Goal: Register for event/course

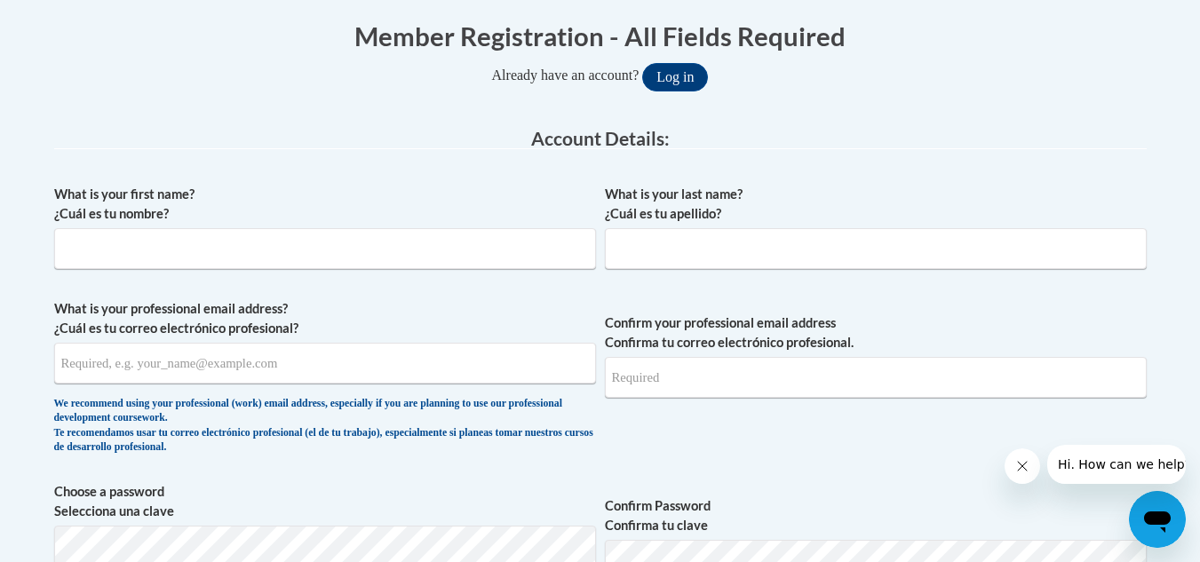
scroll to position [361, 0]
click at [552, 250] on input "What is your first name? ¿Cuál es tu nombre?" at bounding box center [325, 247] width 542 height 41
type input "Nyla"
click at [917, 238] on input "What is your last name? ¿Cuál es tu apellido?" at bounding box center [876, 247] width 542 height 41
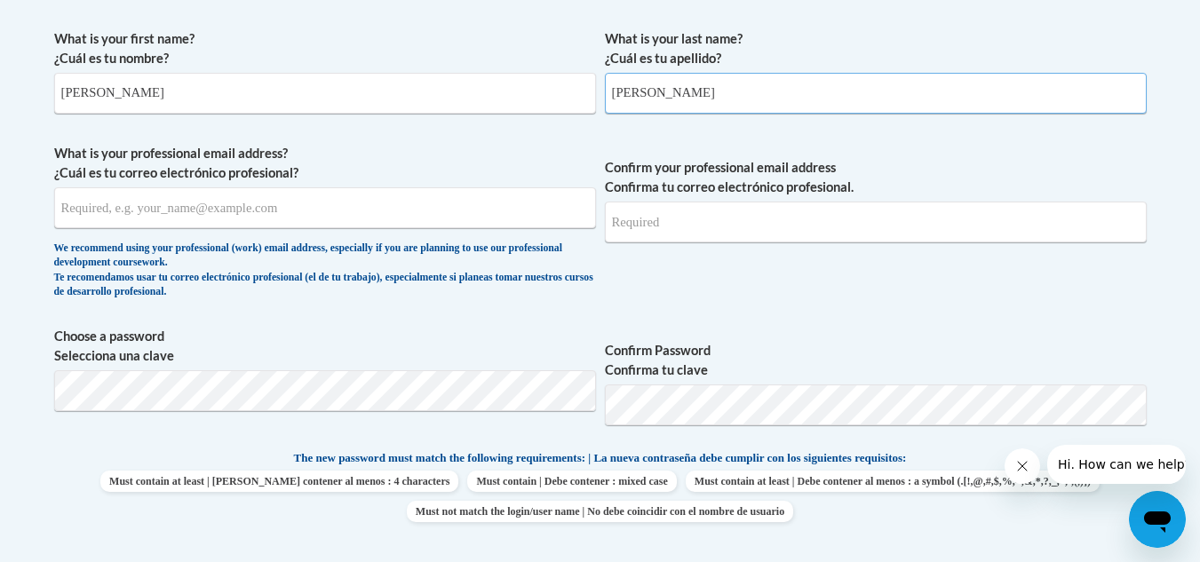
scroll to position [515, 0]
type input "Hoskins"
click at [467, 217] on input "What is your professional email address? ¿Cuál es tu correo electrónico profesi…" at bounding box center [325, 208] width 542 height 41
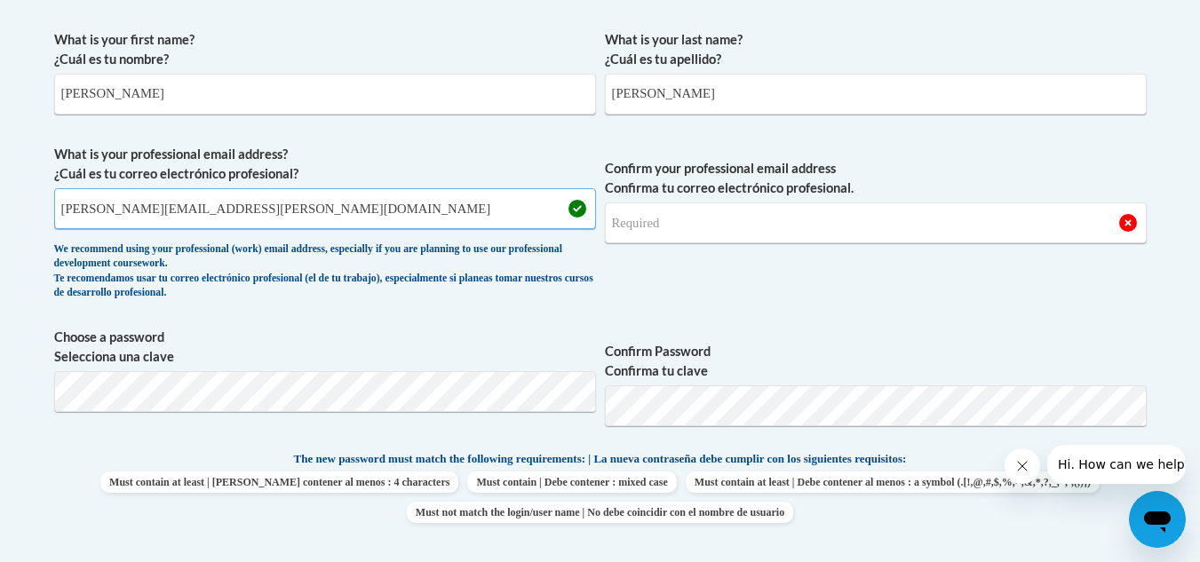
type input "nyla.hoskins.ccs@gmail.com"
click at [691, 234] on input "Confirm your professional email address Confirma tu correo electrónico profesio…" at bounding box center [876, 222] width 542 height 41
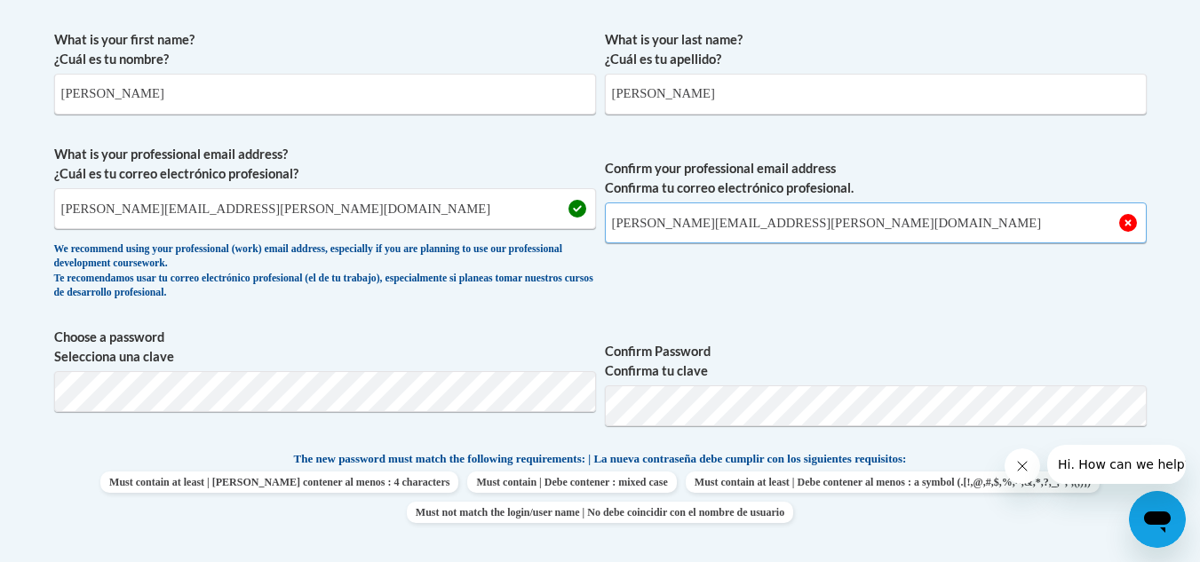
type input "nyla.hoskins.ccs@gmail.com"
click at [805, 441] on div "What is your first name? ¿Cuál es tu nombre? Nyla What is your last name? ¿Cuál…" at bounding box center [600, 426] width 1092 height 810
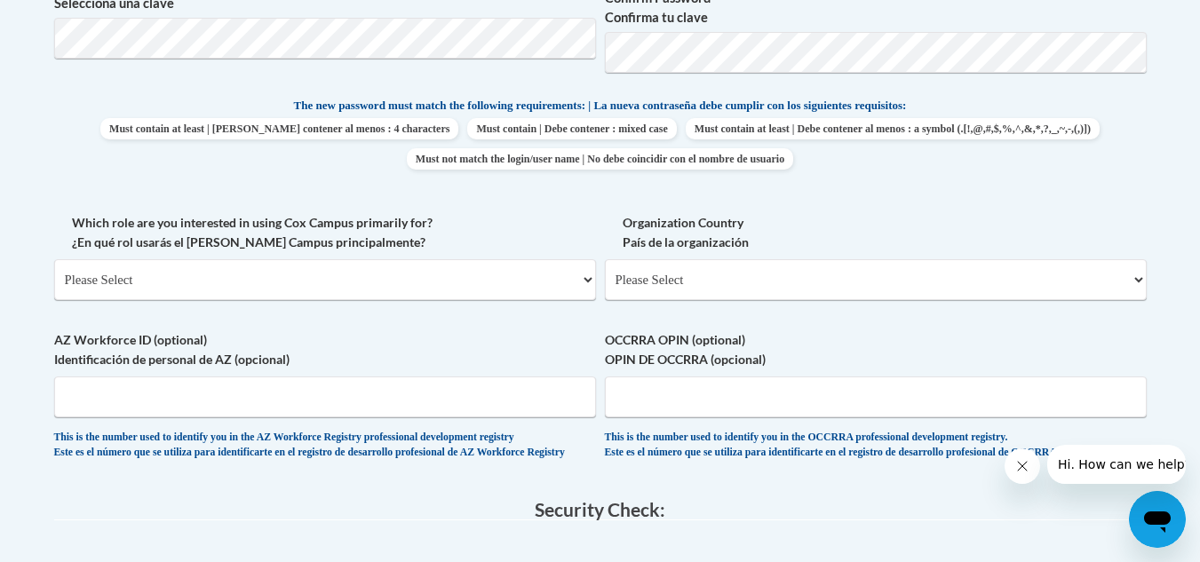
scroll to position [869, 0]
click at [430, 295] on select "Please Select College/University | Colegio/Universidad Community/Nonprofit Part…" at bounding box center [325, 278] width 542 height 41
select select "fbf2d438-af2f-41f8-98f1-81c410e29de3"
click at [54, 258] on select "Please Select College/University | Colegio/Universidad Community/Nonprofit Part…" at bounding box center [325, 278] width 542 height 41
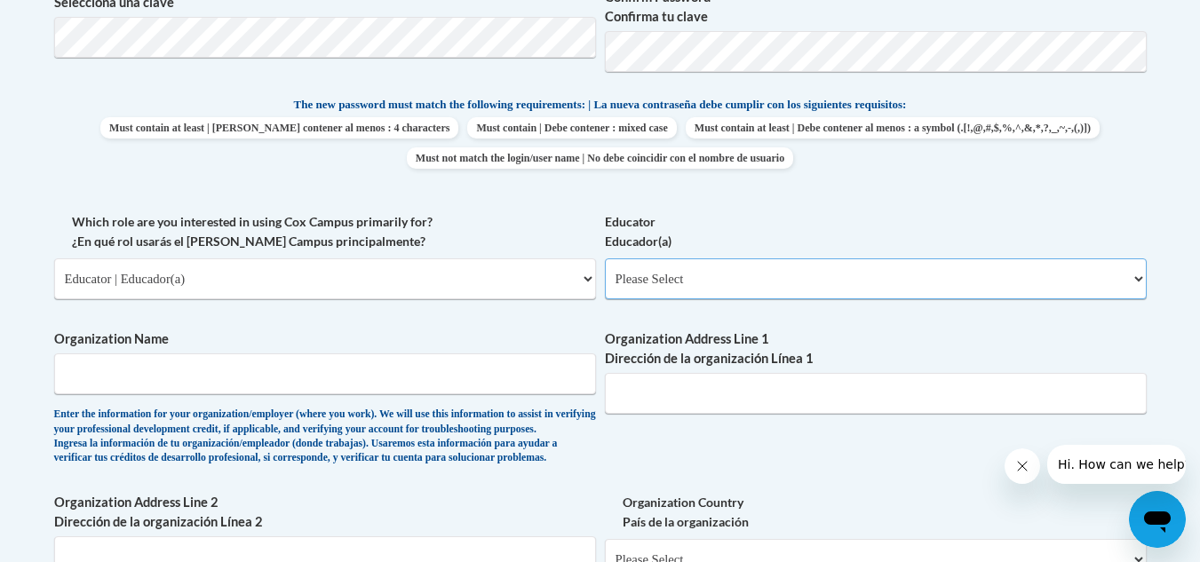
click at [688, 282] on select "Please Select Early Learning/Daycare Teacher/Family Home Care Provider | Maestr…" at bounding box center [876, 278] width 542 height 41
select select "5e2af403-4f2c-4e49-a02f-103e55d7b75b"
click at [605, 258] on select "Please Select Early Learning/Daycare Teacher/Family Home Care Provider | Maestr…" at bounding box center [876, 278] width 542 height 41
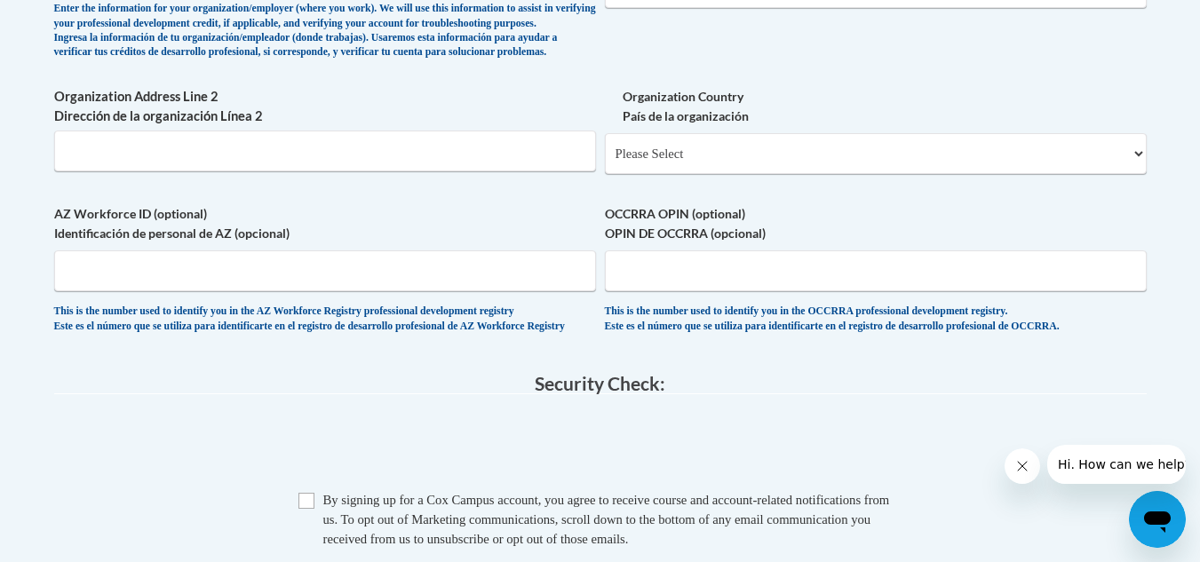
scroll to position [1276, 0]
click at [1133, 173] on select "Please Select United States | Estados Unidos Outside of the United States | Fue…" at bounding box center [876, 152] width 542 height 41
select select "ad49bcad-a171-4b2e-b99c-48b446064914"
click at [605, 161] on select "Please Select United States | Estados Unidos Outside of the United States | Fue…" at bounding box center [876, 152] width 542 height 41
select select
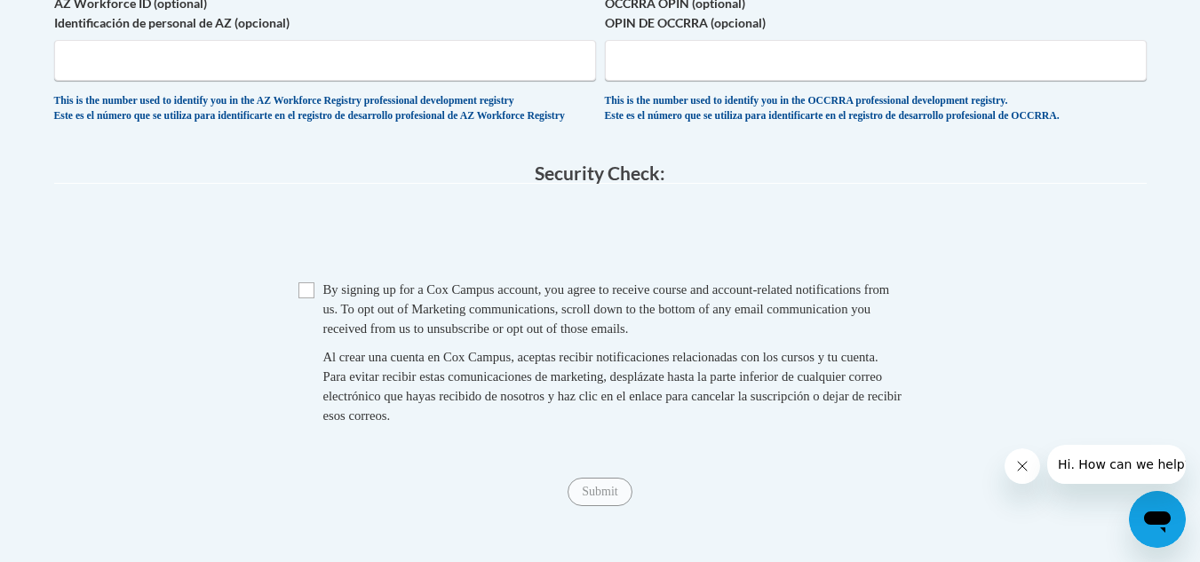
scroll to position [1685, 0]
click at [306, 297] on input "Checkbox" at bounding box center [306, 289] width 16 height 16
checkbox input "true"
click at [605, 504] on input "Submit" at bounding box center [600, 490] width 64 height 28
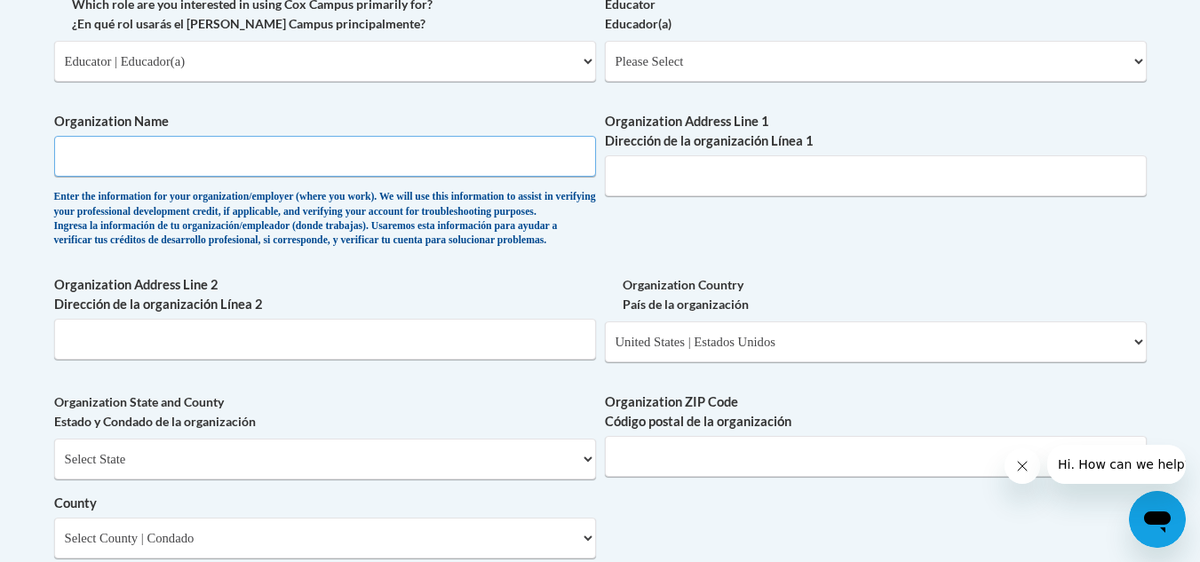
scroll to position [1085, 0]
click at [455, 167] on input "Organization Name" at bounding box center [325, 158] width 542 height 41
type input "Sunny side CDC"
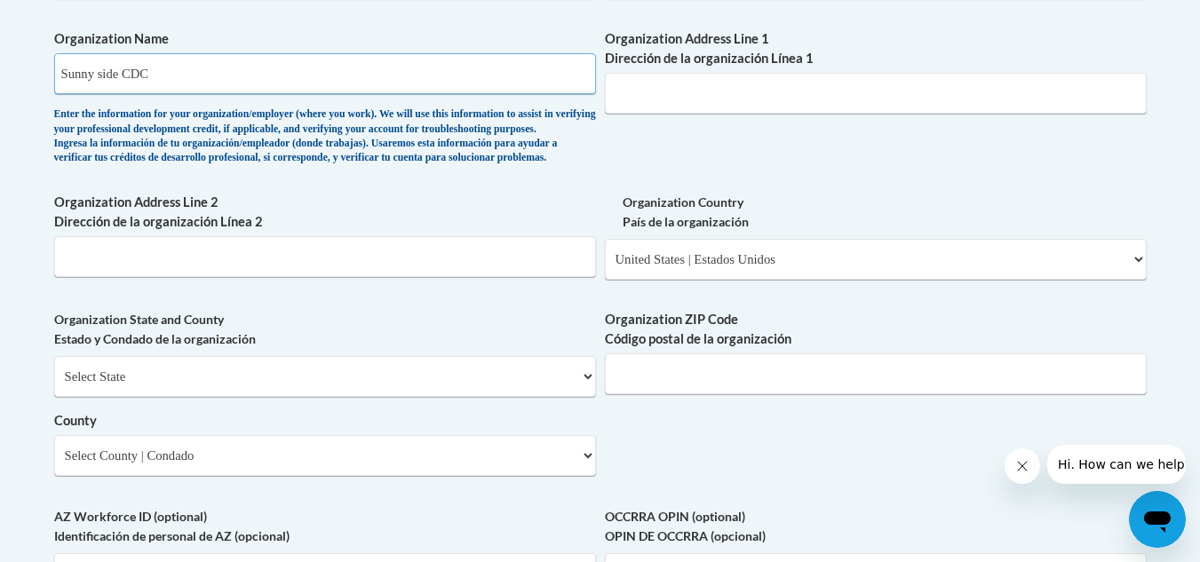
scroll to position [1169, 0]
drag, startPoint x: 610, startPoint y: 352, endPoint x: 469, endPoint y: 239, distance: 180.7
click at [469, 233] on label "Organization Address Line 2 Dirección de la organización Línea 2" at bounding box center [325, 213] width 542 height 39
click at [469, 239] on input "Organization Address Line 2 Dirección de la organización Línea 2" at bounding box center [325, 257] width 542 height 41
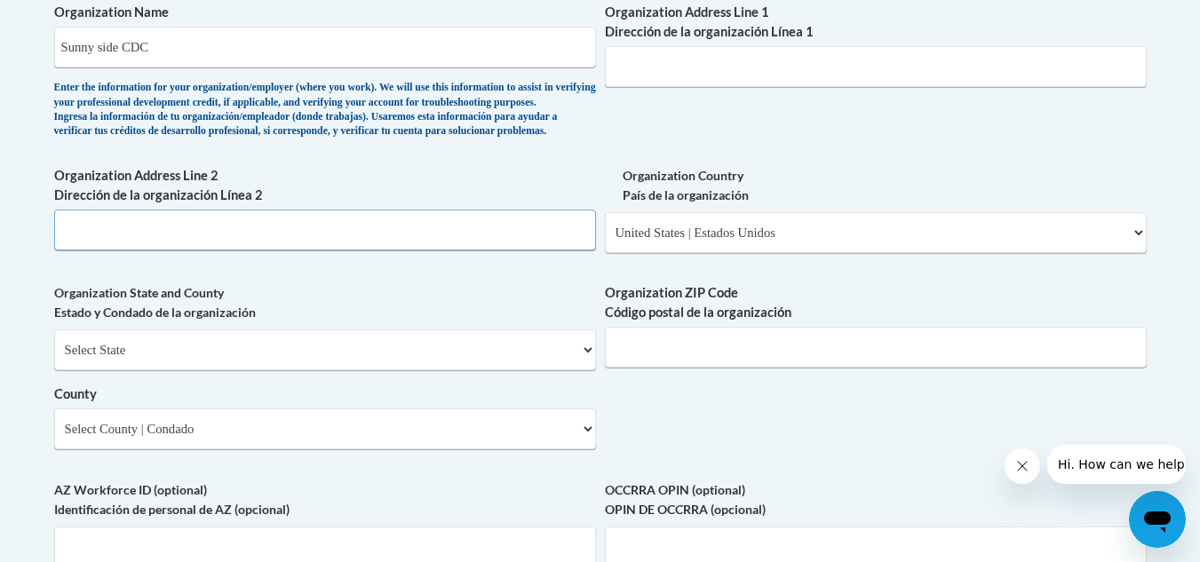
scroll to position [1193, 0]
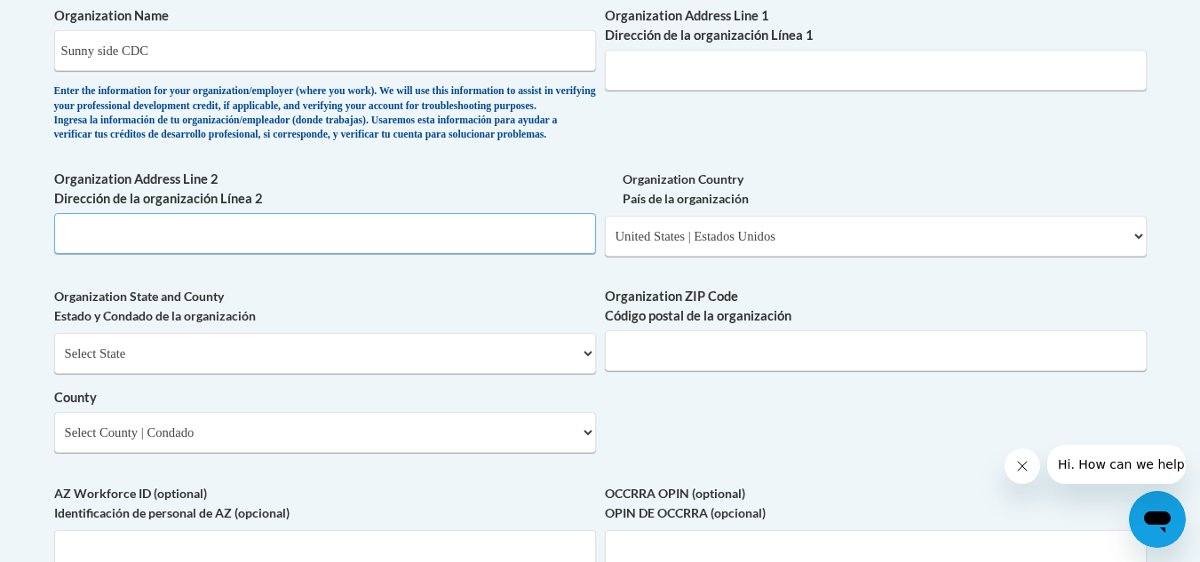
click at [466, 254] on input "Organization Address Line 2 Dirección de la organización Línea 2" at bounding box center [325, 233] width 542 height 41
type input "702 East Maynard Ave."
click at [529, 374] on select "Select State Alabama Alaska Arizona Arkansas California Colorado Connecticut De…" at bounding box center [325, 353] width 542 height 41
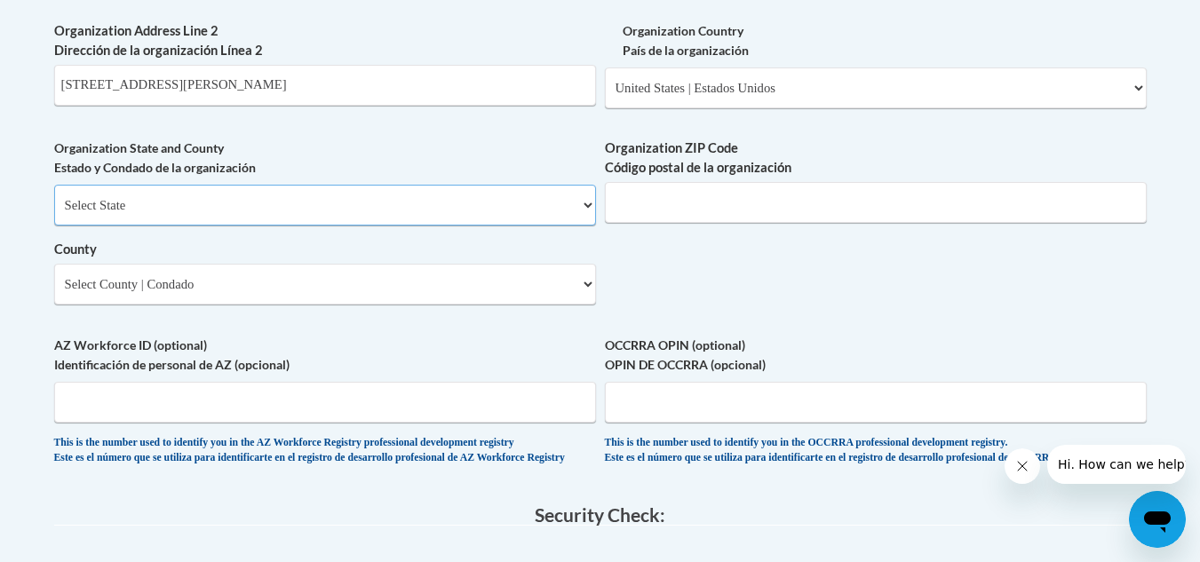
scroll to position [1346, 0]
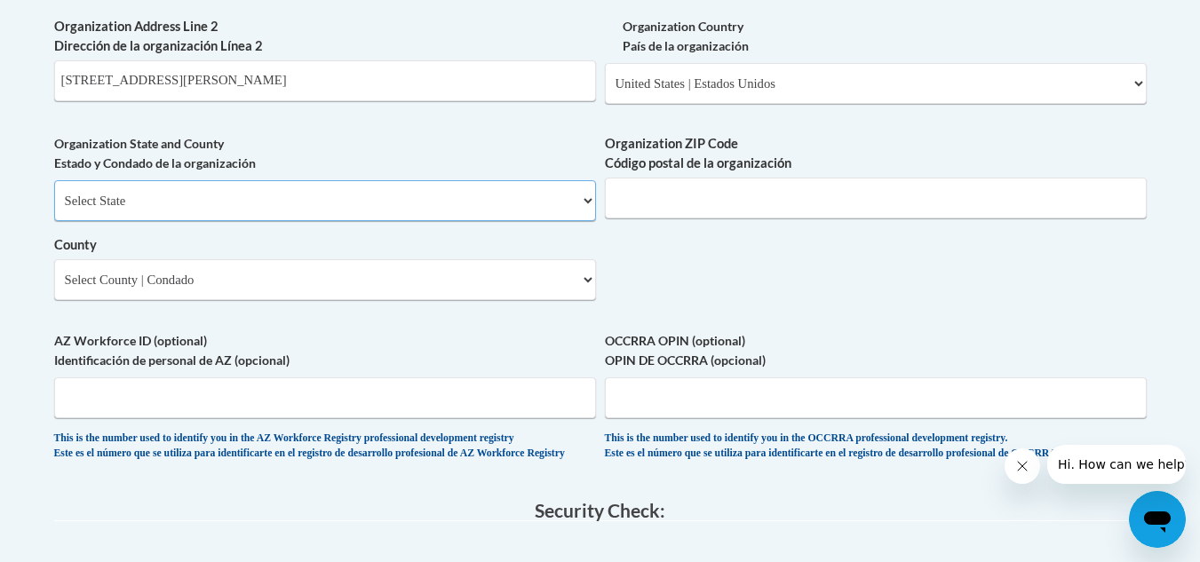
click at [584, 221] on select "Select State Alabama Alaska Arizona Arkansas California Colorado Connecticut De…" at bounding box center [325, 200] width 542 height 41
select select "North Carolina"
click at [54, 210] on select "Select State Alabama Alaska Arizona Arkansas California Colorado Connecticut De…" at bounding box center [325, 200] width 542 height 41
click at [408, 300] on select "County" at bounding box center [325, 279] width 542 height 41
select select "Durham"
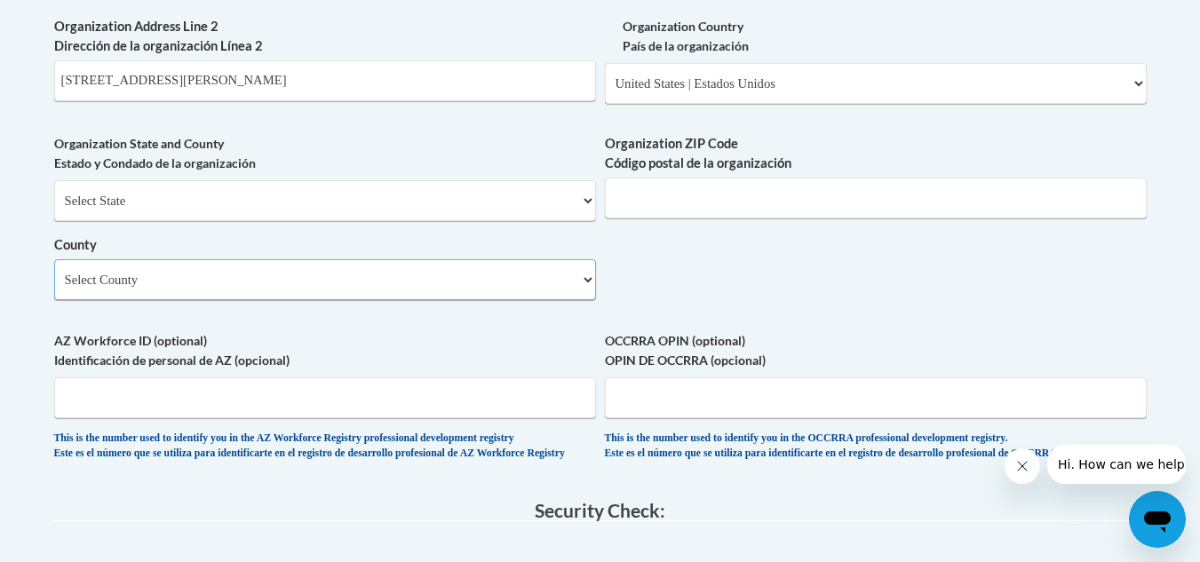
click at [54, 289] on select "Select County Alamance Alexander Alleghany Anson Ashe Avery Beaufort Bertie Bla…" at bounding box center [325, 279] width 542 height 41
click at [667, 218] on input "Organization ZIP Code Código postal de la organización" at bounding box center [876, 198] width 542 height 41
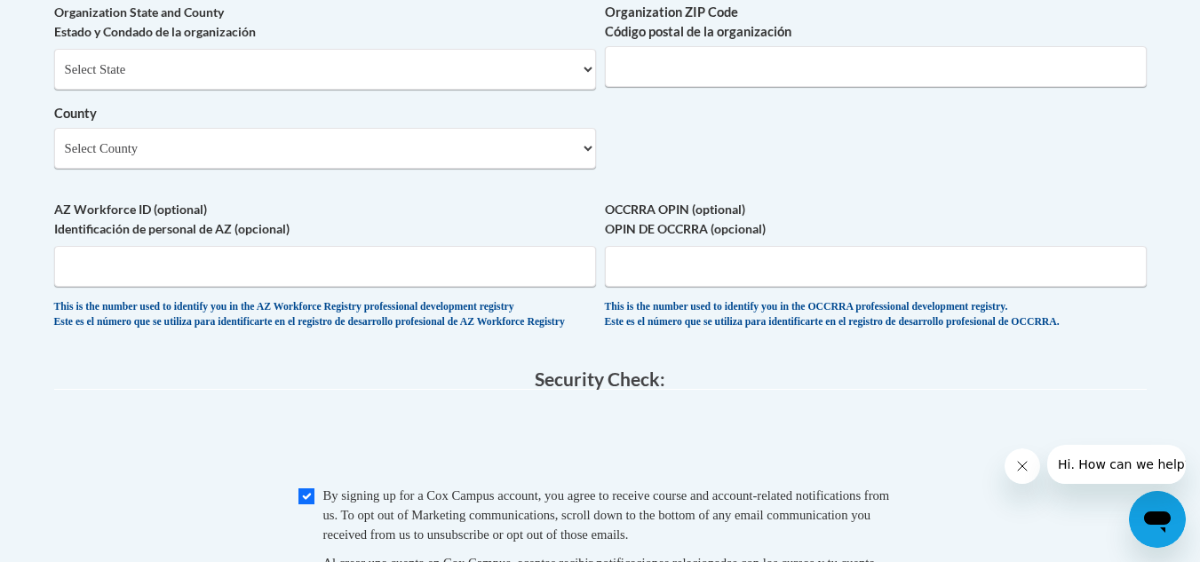
scroll to position [1476, 0]
click at [860, 88] on input "Organization ZIP Code Código postal de la organización" at bounding box center [876, 67] width 542 height 41
type input "3"
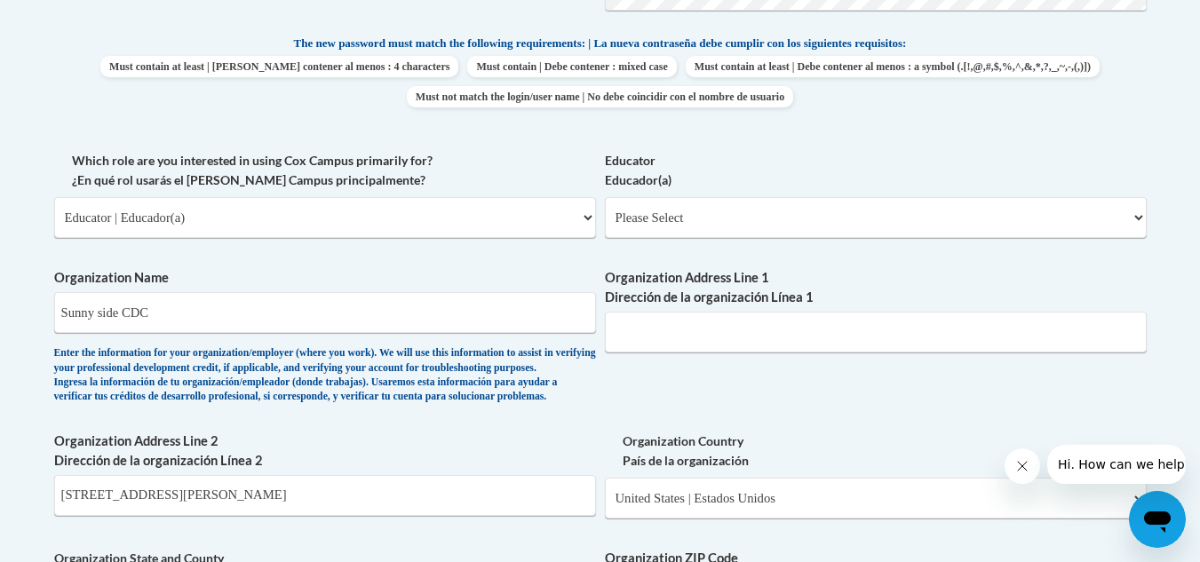
scroll to position [926, 0]
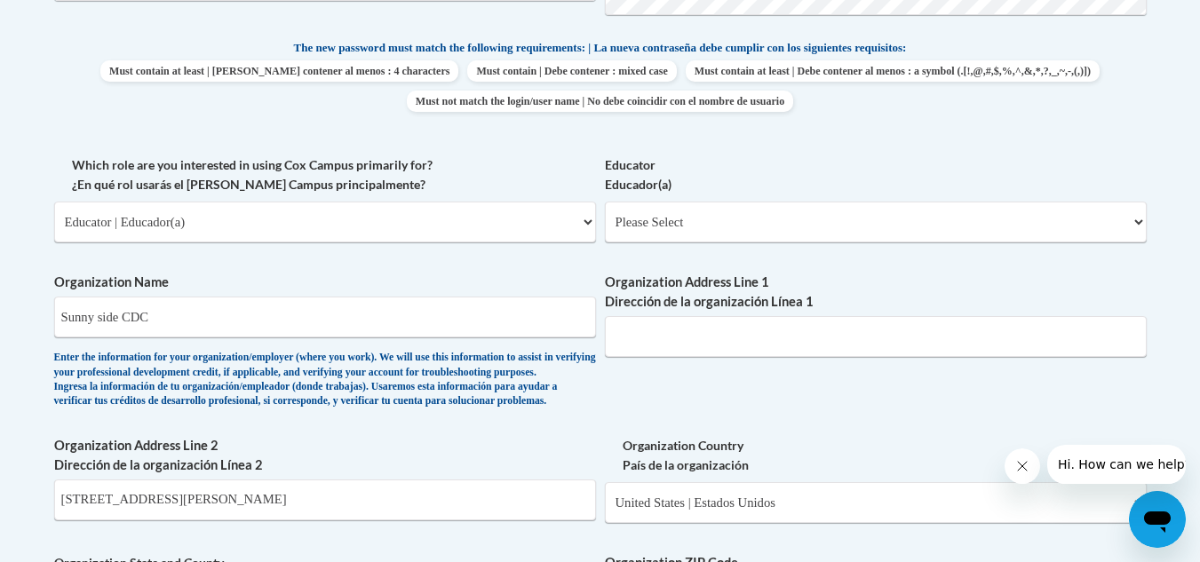
type input "27703"
click at [1128, 221] on select "Please Select Early Learning/Daycare Teacher/Family Home Care Provider | Maestr…" at bounding box center [876, 222] width 542 height 41
select select "5e2af403-4f2c-4e49-a02f-103e55d7b75b"
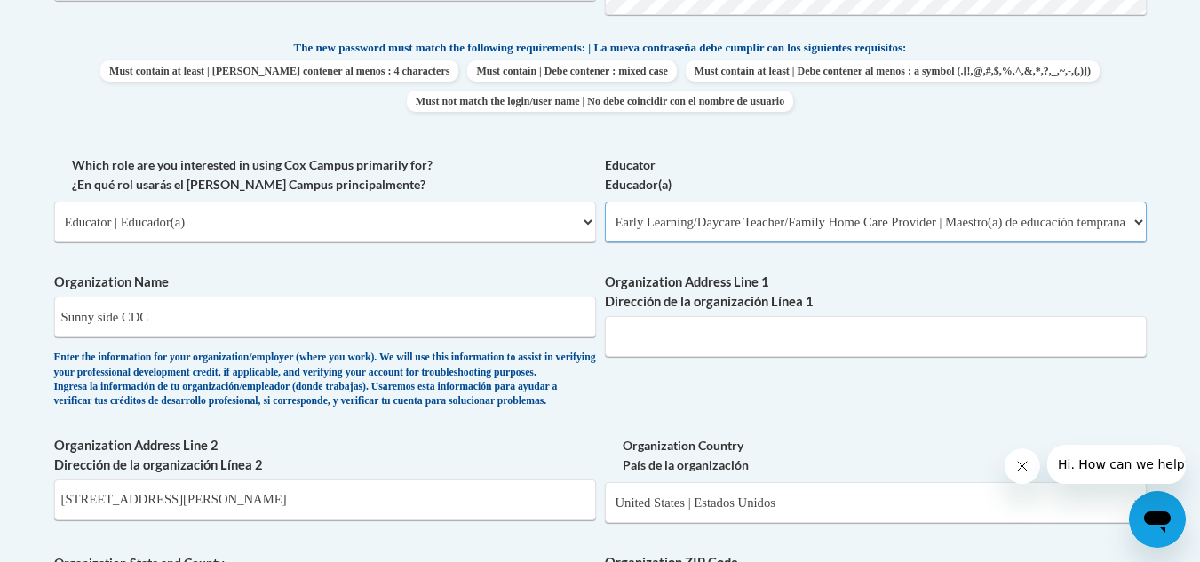
click at [605, 202] on select "Please Select Early Learning/Daycare Teacher/Family Home Care Provider | Maestr…" at bounding box center [876, 222] width 542 height 41
select select "null"
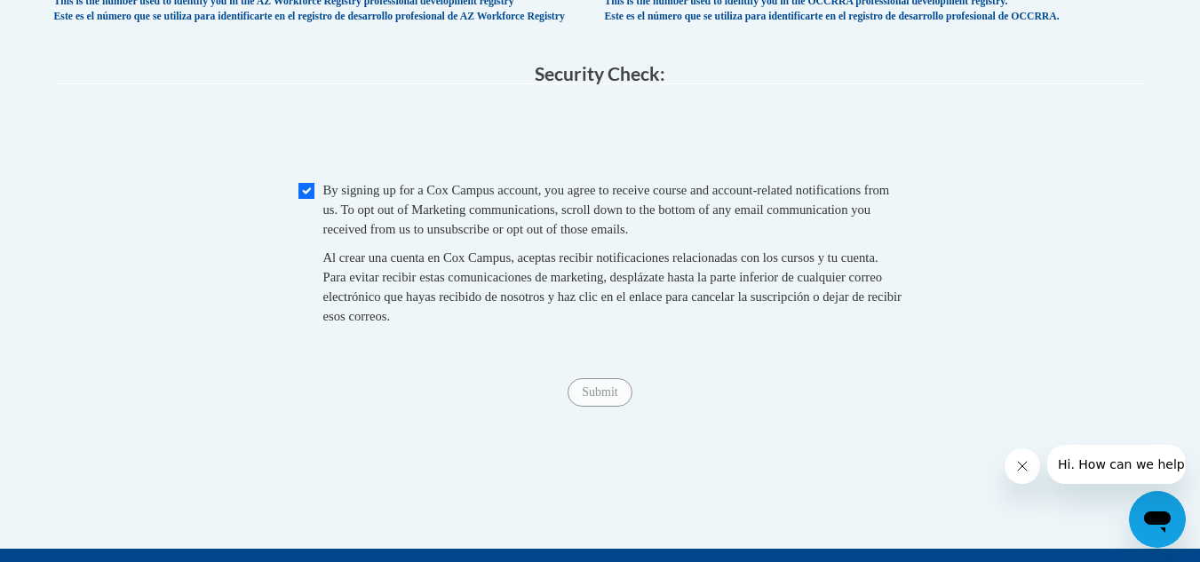
scroll to position [1785, 0]
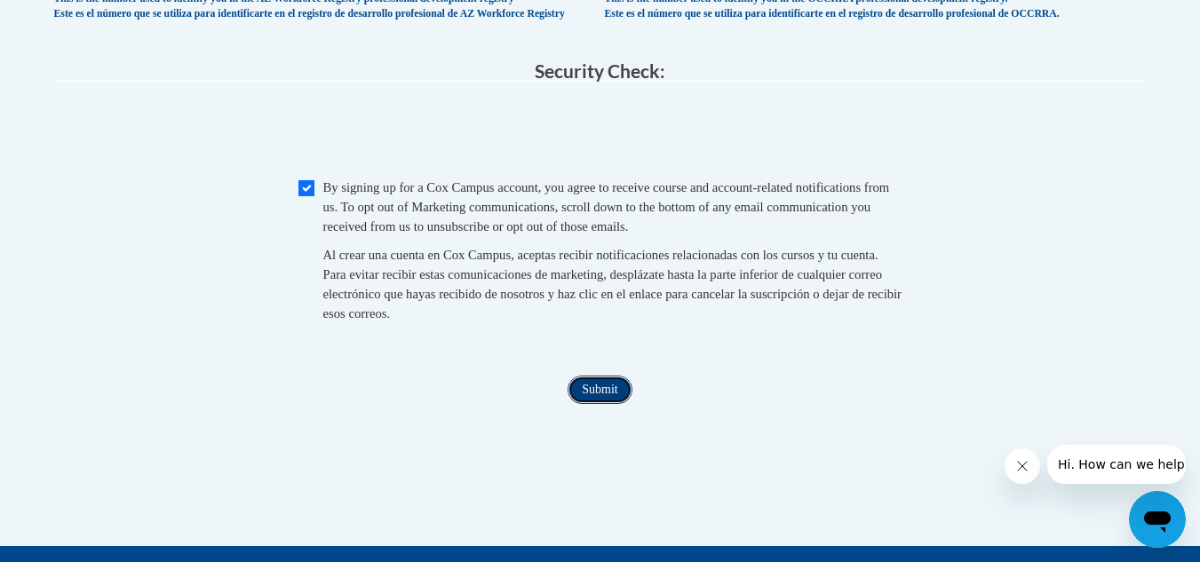
click at [616, 404] on input "Submit" at bounding box center [600, 390] width 64 height 28
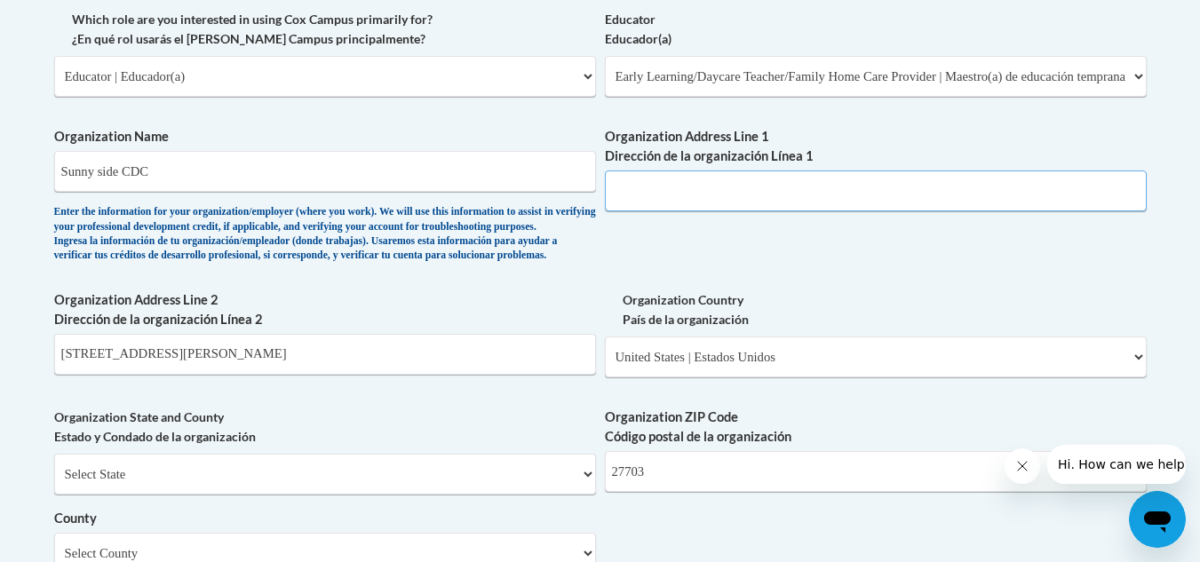
scroll to position [1070, 0]
click at [824, 198] on input "Organization Address Line 1 Dirección de la organización Línea 1" at bounding box center [876, 192] width 542 height 41
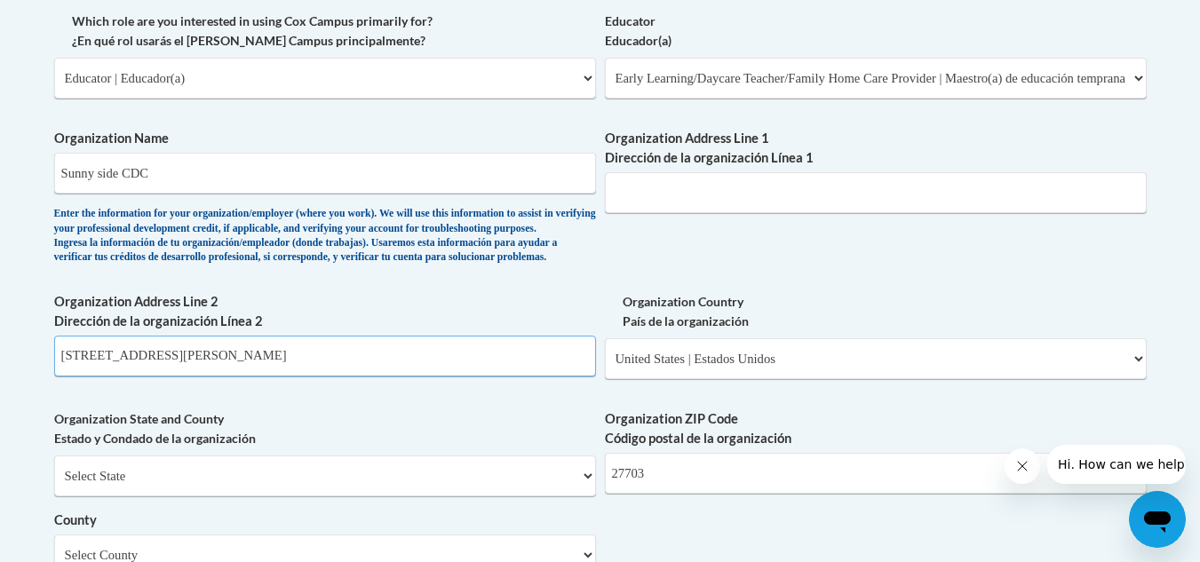
click at [233, 377] on input "702 East Maynard Ave." at bounding box center [325, 356] width 542 height 41
type input "7"
click at [662, 201] on input "Organization Address Line 1 Dirección de la organización Línea 1" at bounding box center [876, 192] width 542 height 41
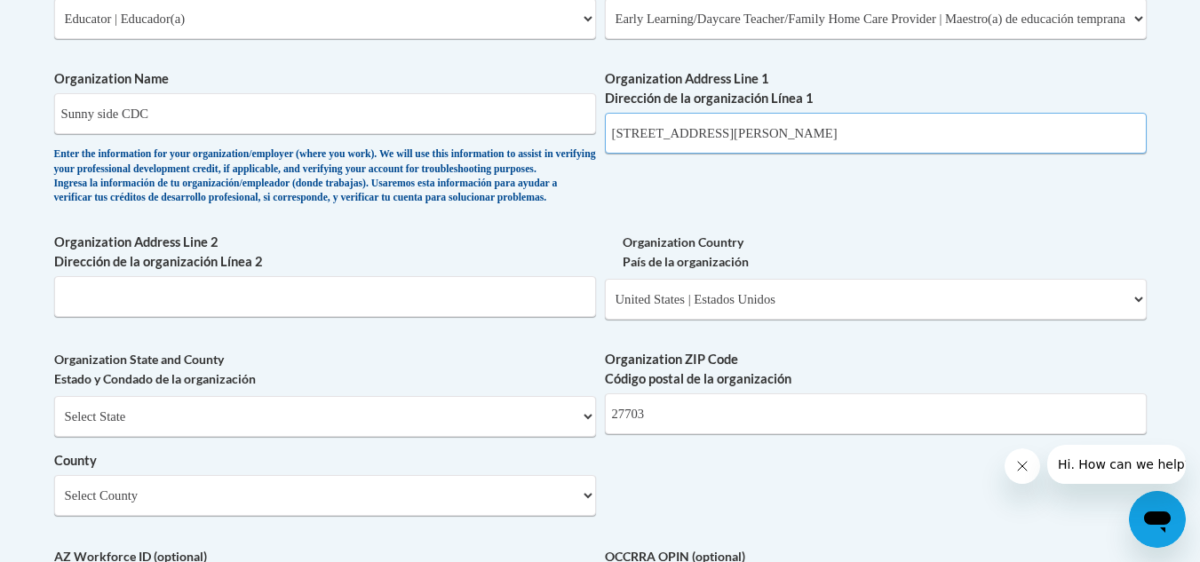
scroll to position [1125, 0]
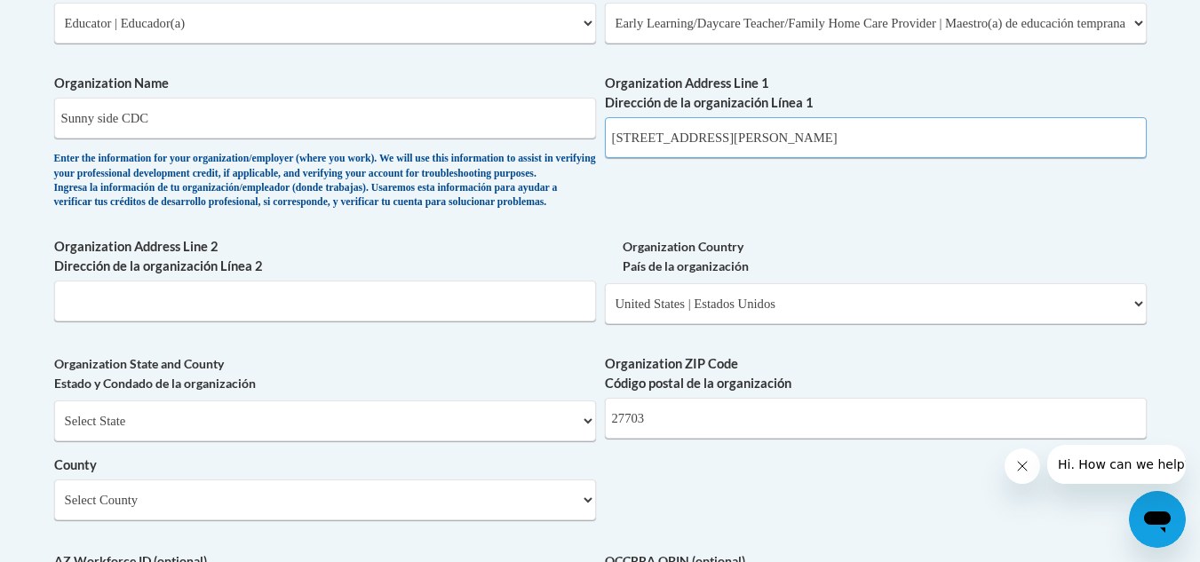
type input "702 East Maynard Ave."
click at [465, 322] on input "Organization Address Line 2 Dirección de la organización Línea 2" at bounding box center [325, 301] width 542 height 41
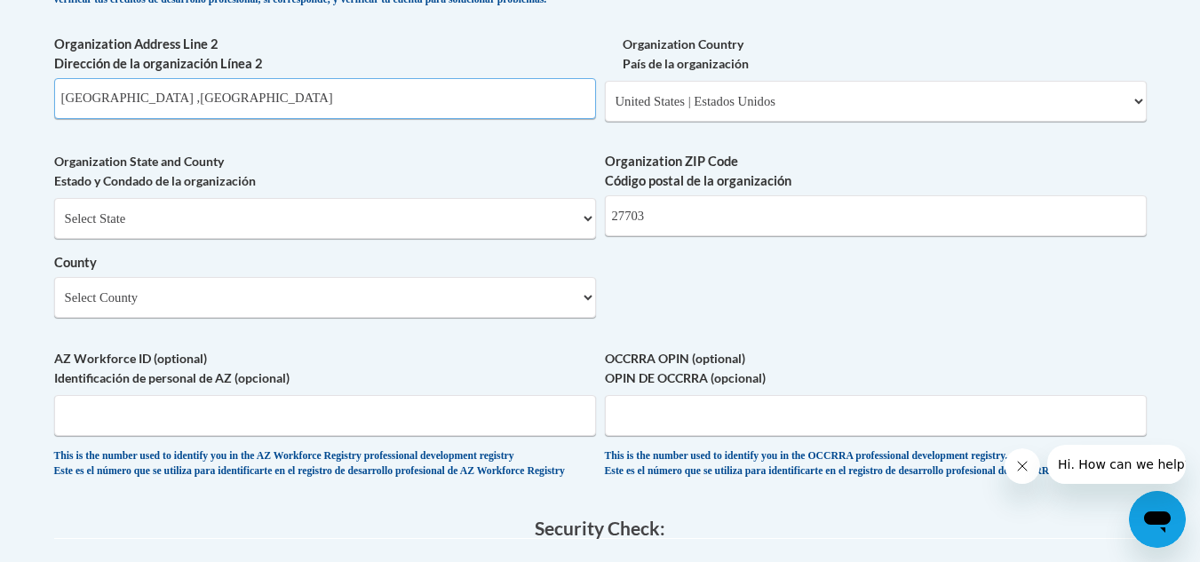
scroll to position [1327, 0]
type input "Durham"
click at [237, 240] on select "Select State Alabama Alaska Arizona Arkansas California Colorado Connecticut De…" at bounding box center [325, 219] width 542 height 41
select select "North Carolina"
click at [54, 228] on select "Select State Alabama Alaska Arizona Arkansas California Colorado Connecticut De…" at bounding box center [325, 219] width 542 height 41
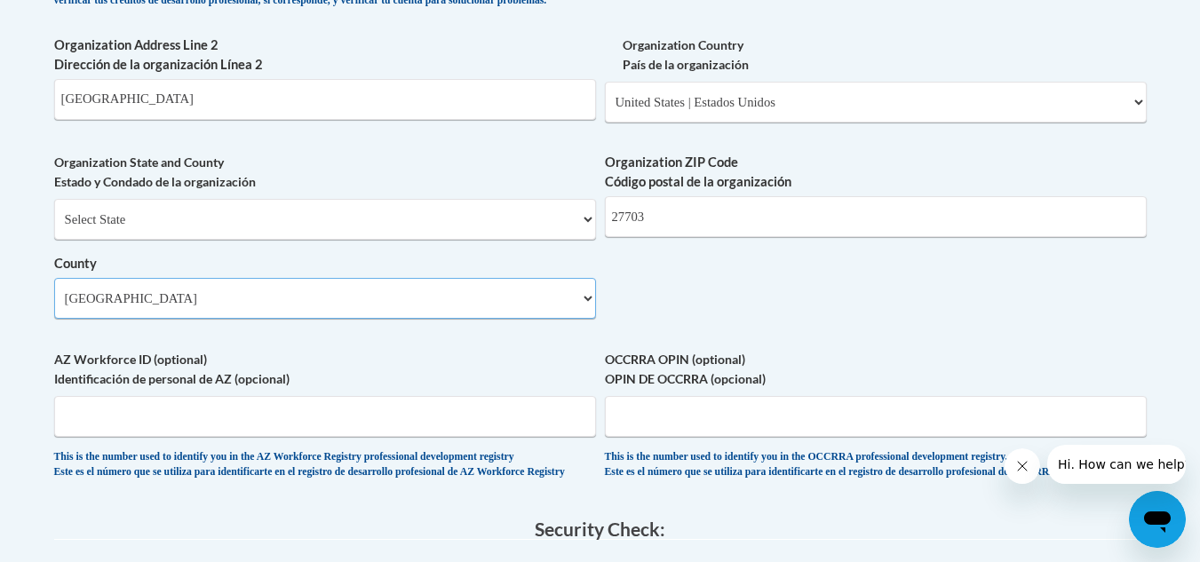
click at [234, 319] on select "Select County Alamance Alexander Alleghany Anson Ashe Avery Beaufort Bertie Bla…" at bounding box center [325, 298] width 542 height 41
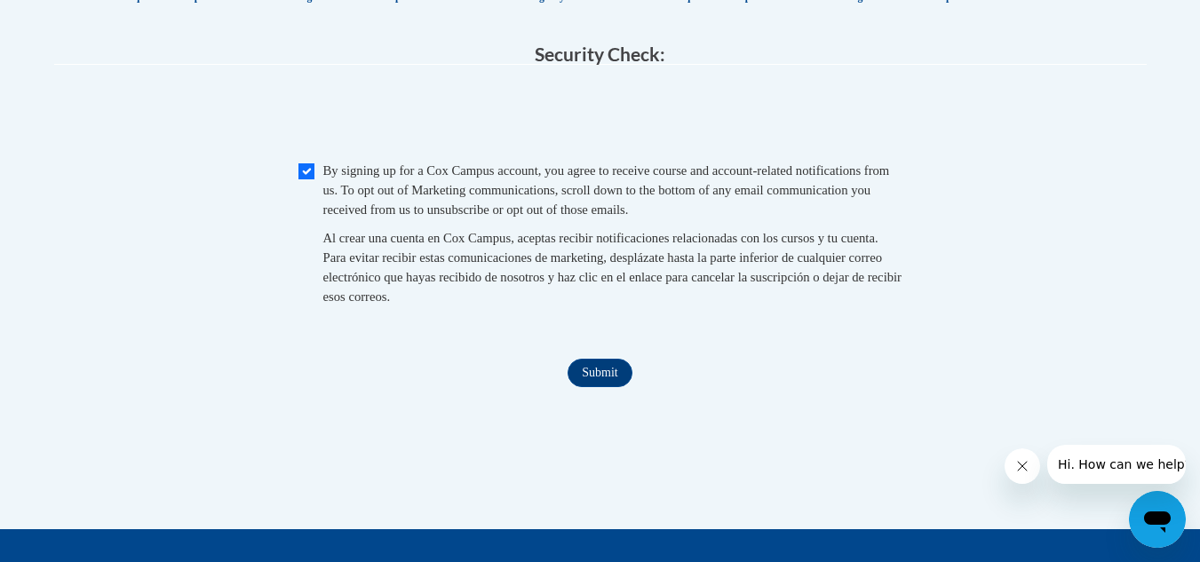
scroll to position [1806, 0]
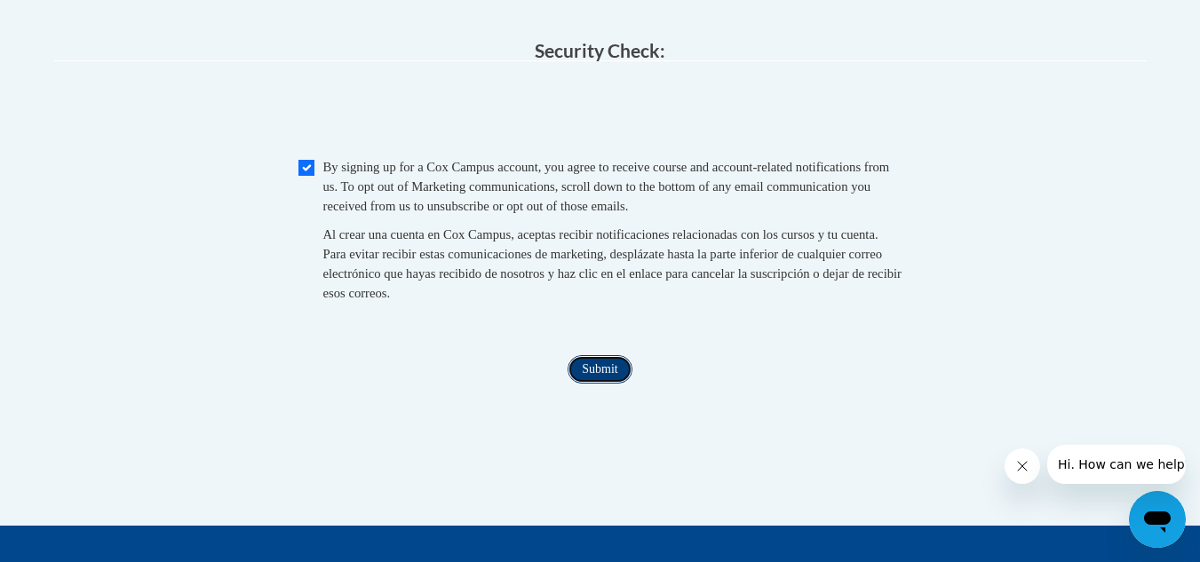
click at [607, 384] on input "Submit" at bounding box center [600, 369] width 64 height 28
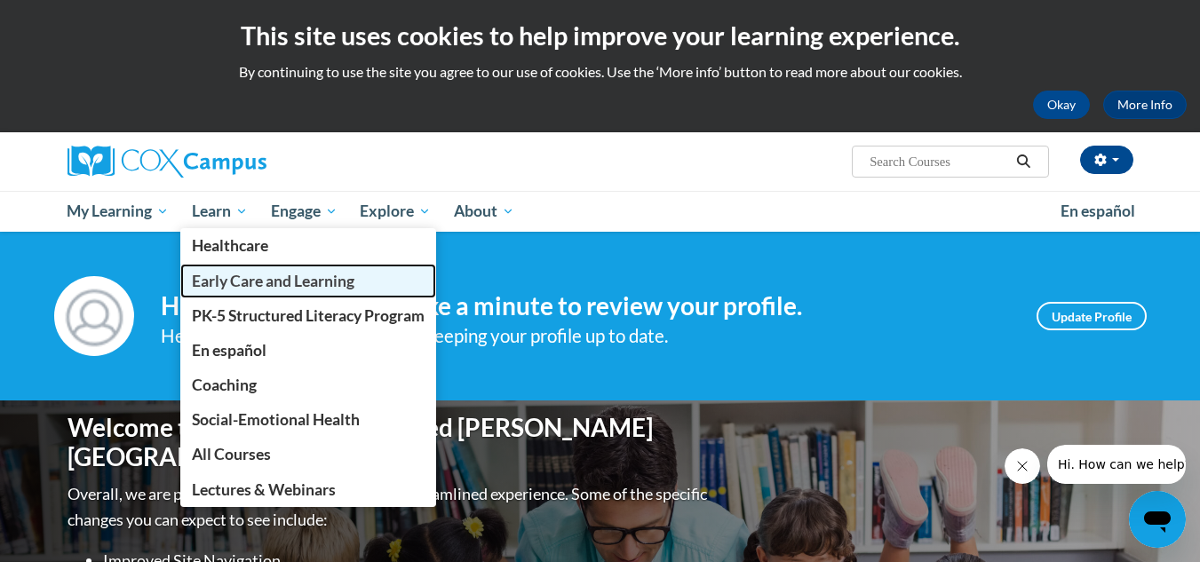
click at [226, 275] on span "Early Care and Learning" at bounding box center [273, 281] width 163 height 19
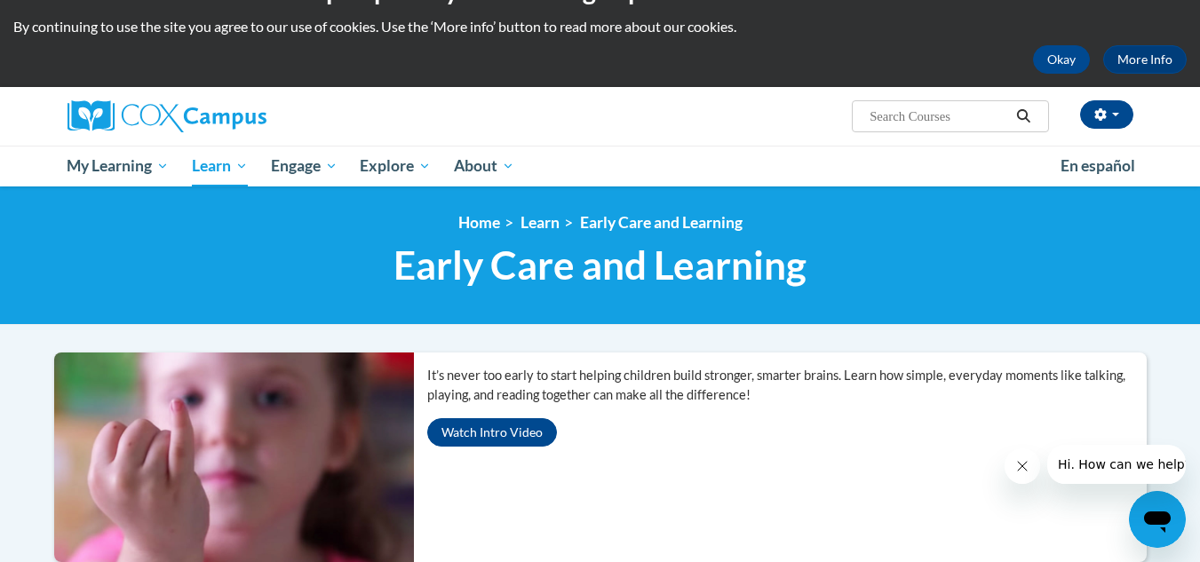
scroll to position [42, 0]
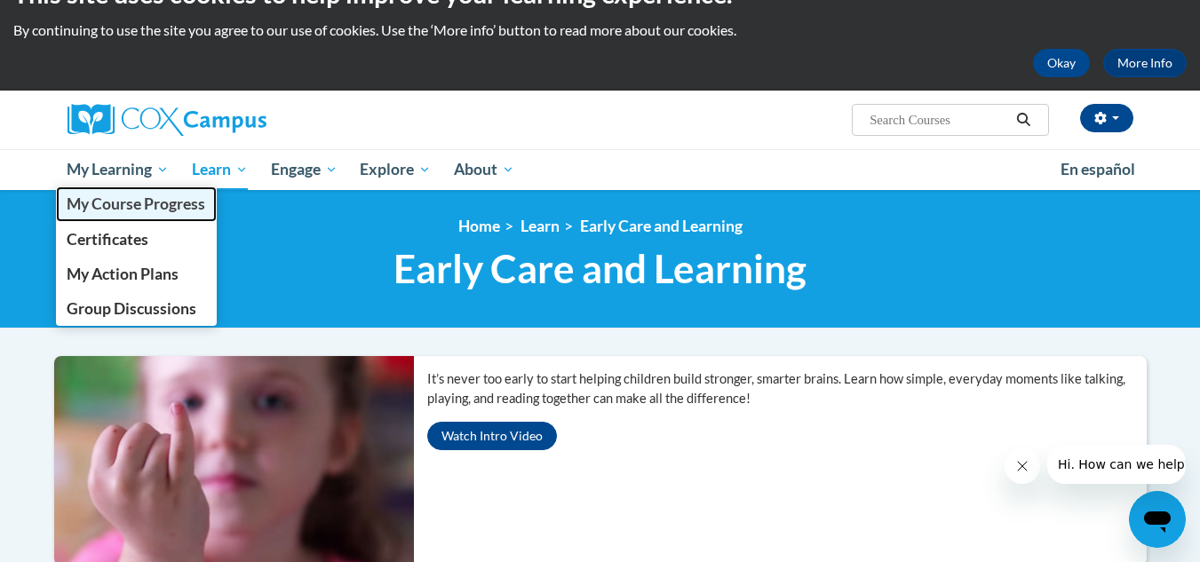
click at [139, 210] on span "My Course Progress" at bounding box center [136, 204] width 139 height 19
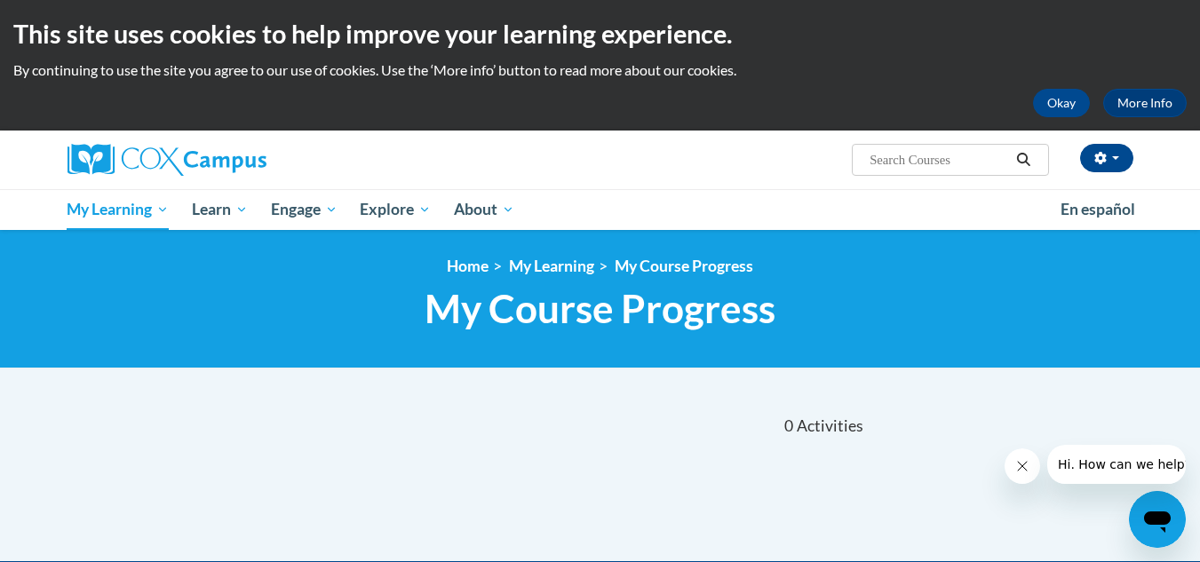
scroll to position [1, 0]
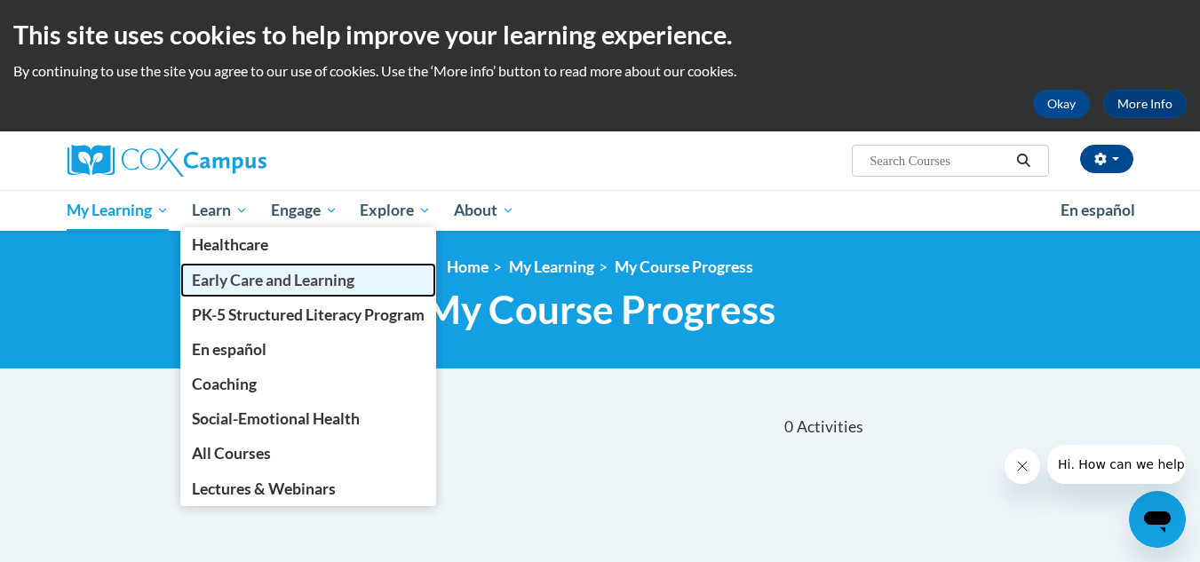
click at [244, 279] on span "Early Care and Learning" at bounding box center [273, 280] width 163 height 19
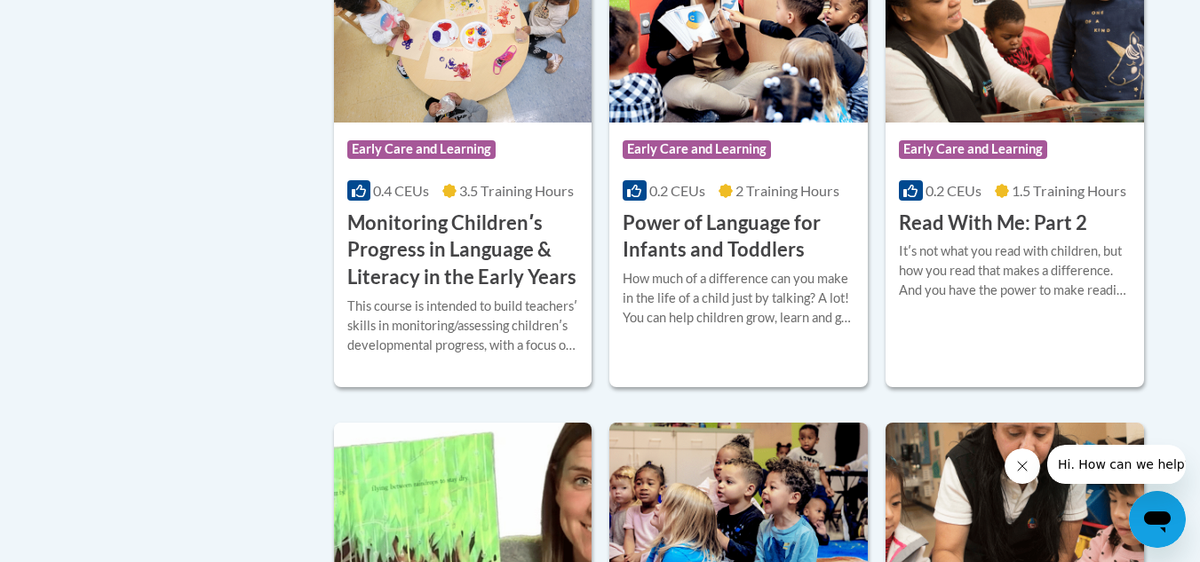
scroll to position [1747, 0]
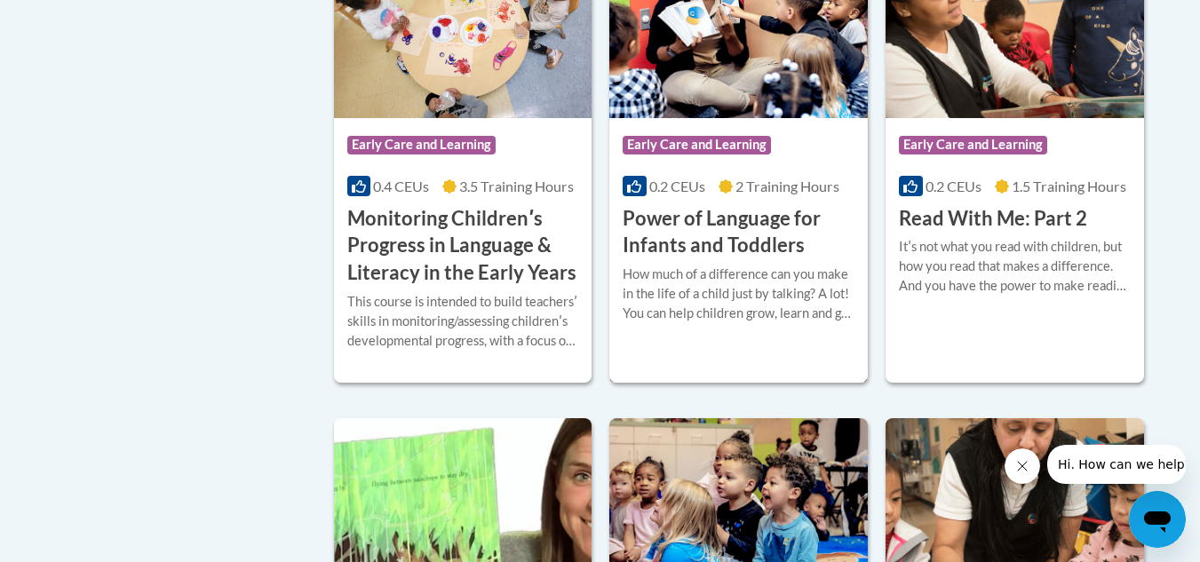
click at [742, 260] on h3 "Power of Language for Infants and Toddlers" at bounding box center [739, 232] width 232 height 55
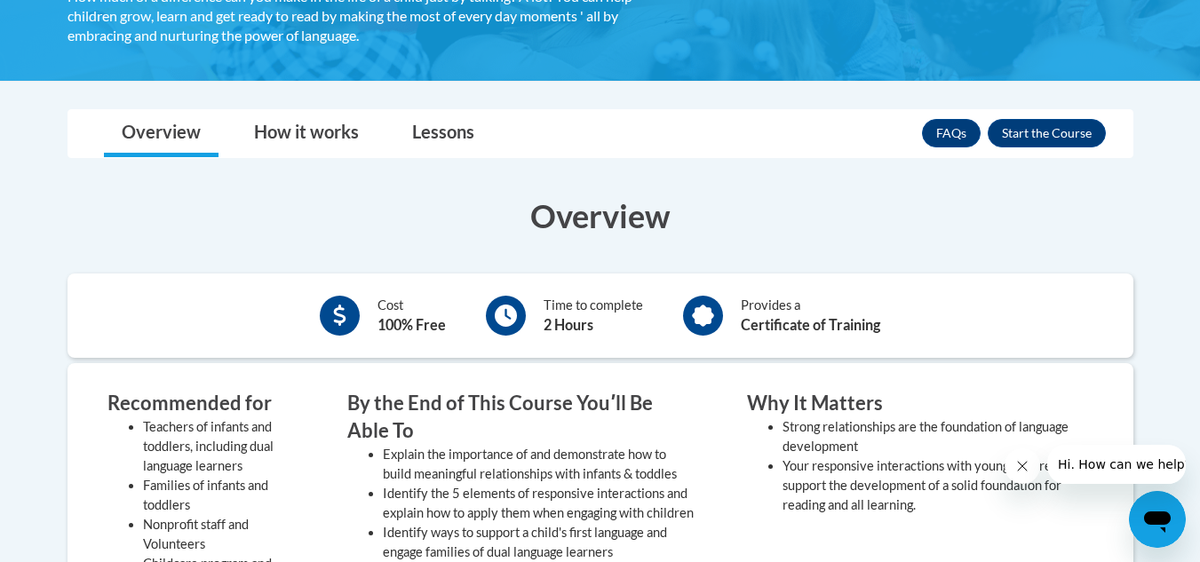
scroll to position [431, 0]
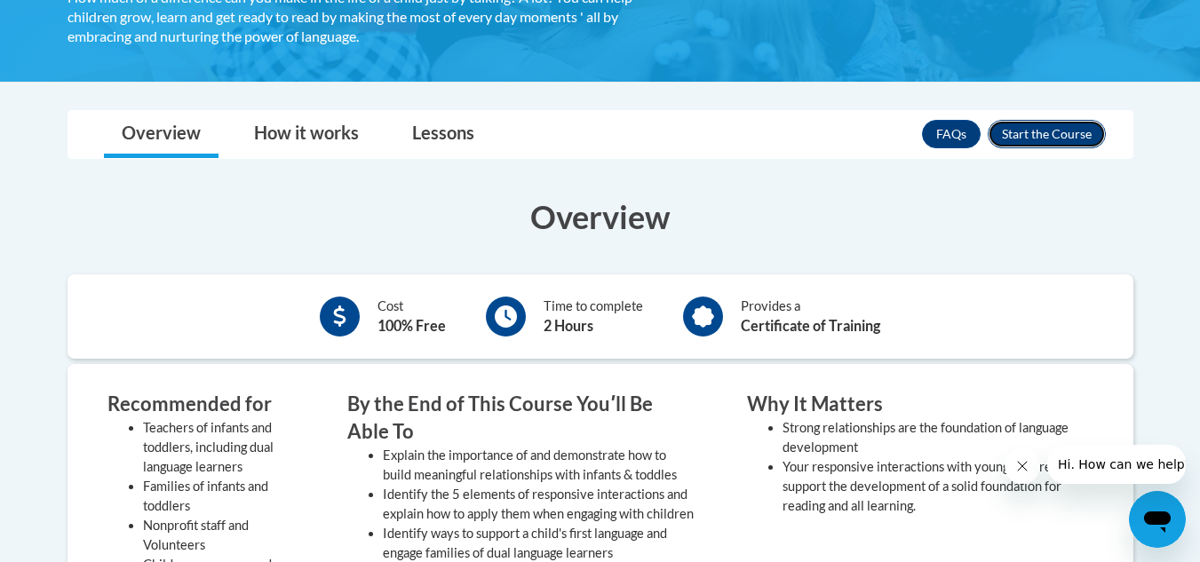
click at [1049, 134] on button "Enroll" at bounding box center [1047, 134] width 118 height 28
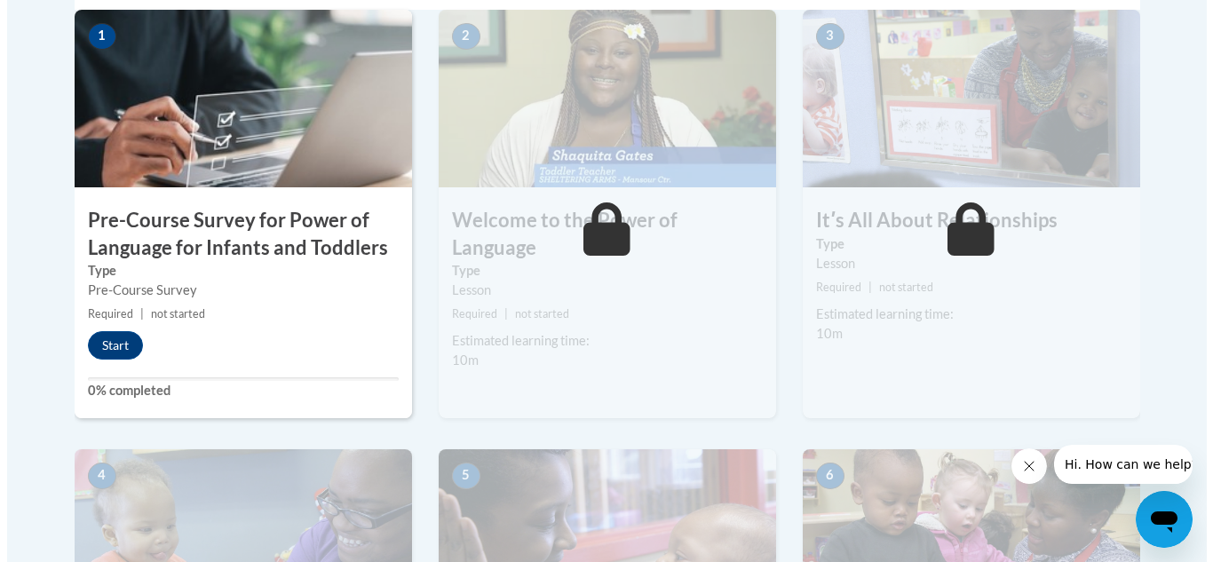
scroll to position [618, 0]
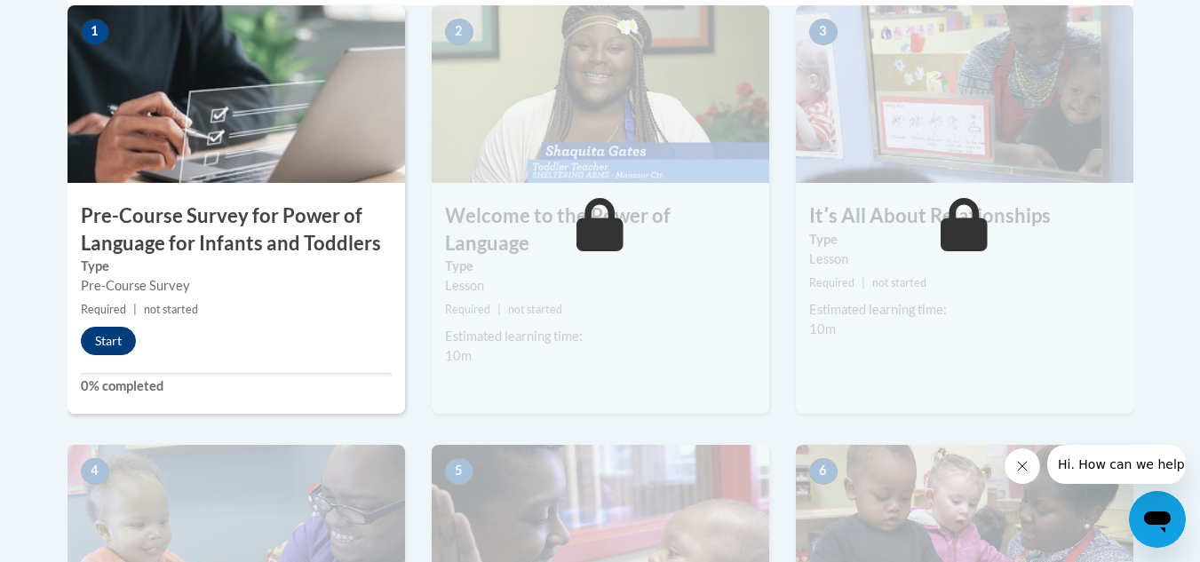
click at [113, 350] on button "Start" at bounding box center [108, 341] width 55 height 28
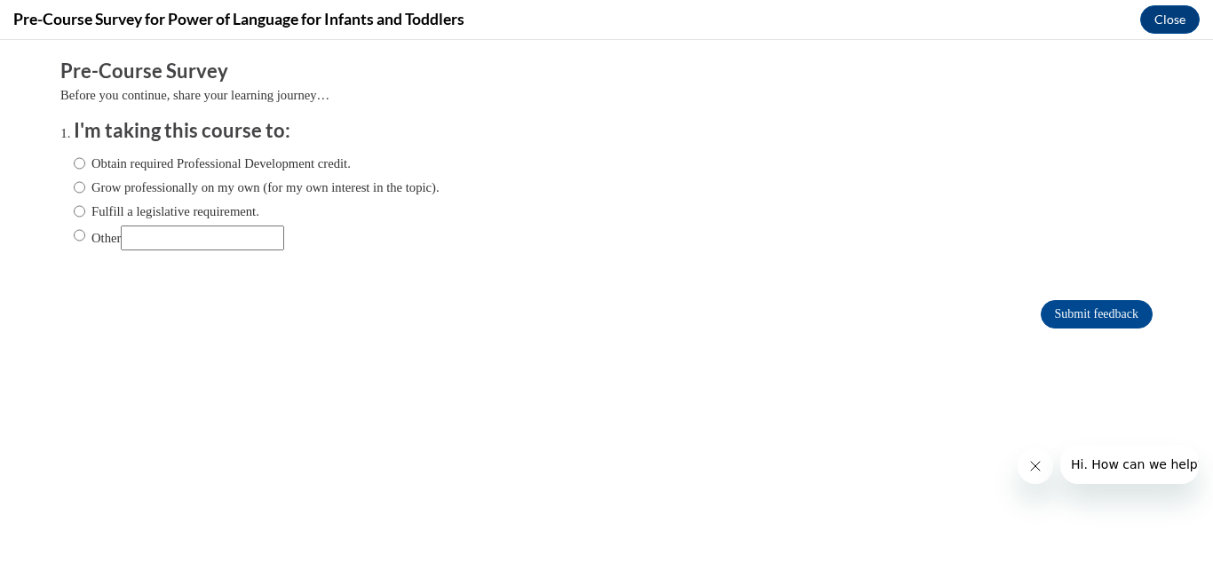
scroll to position [0, 0]
click at [295, 163] on label "Obtain required Professional Development credit." at bounding box center [212, 164] width 277 height 20
click at [85, 163] on input "Obtain required Professional Development credit." at bounding box center [80, 164] width 12 height 20
radio input "true"
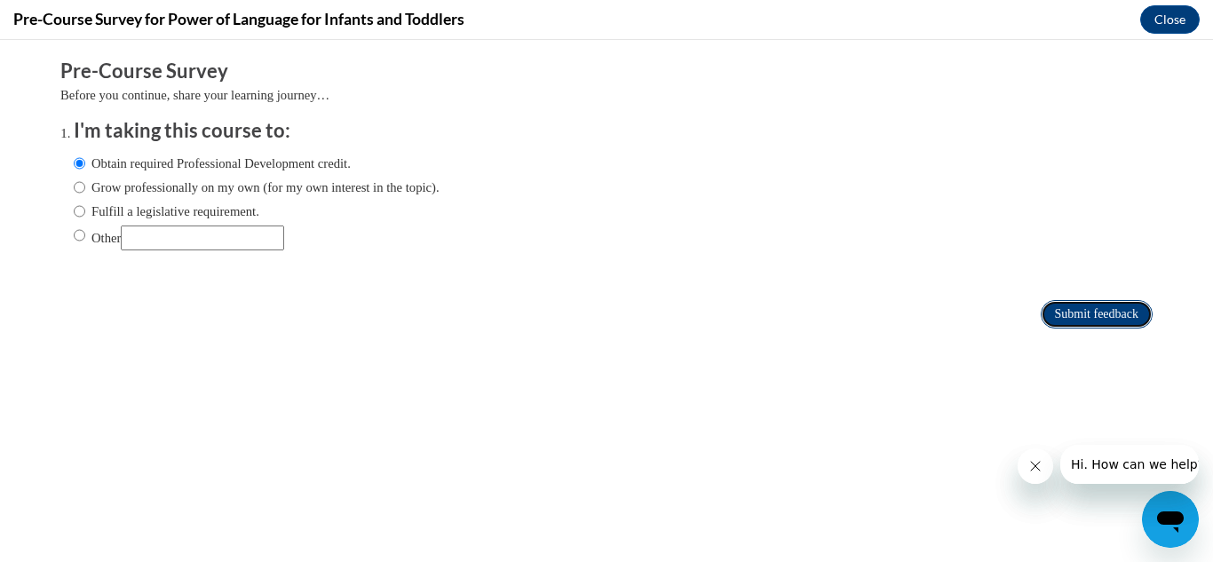
click at [1042, 312] on input "Submit feedback" at bounding box center [1097, 314] width 112 height 28
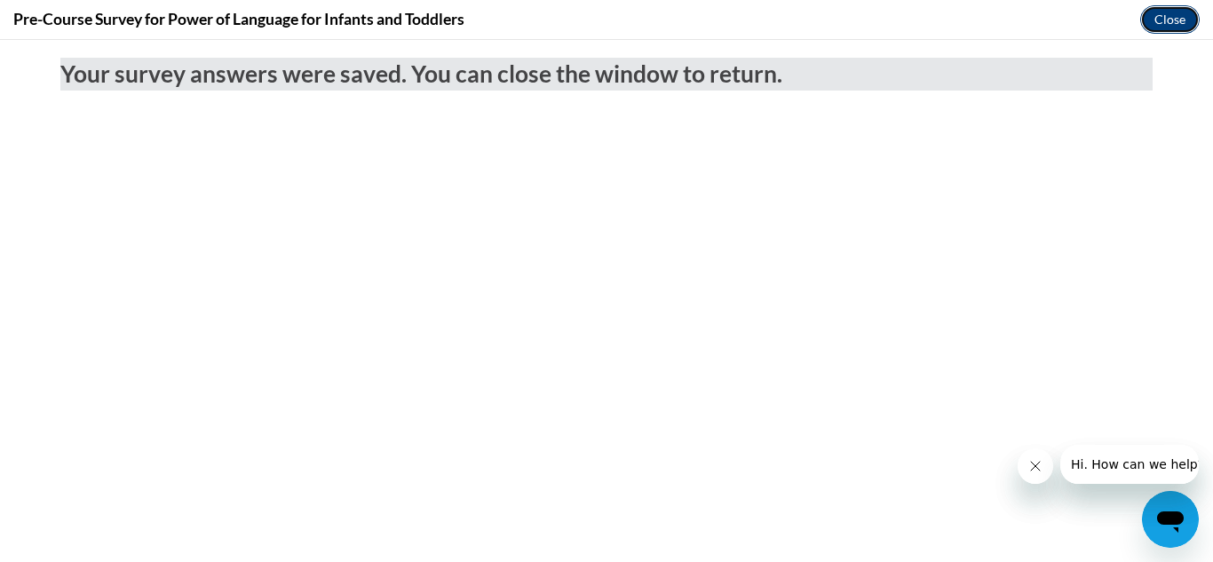
click at [1171, 23] on button "Close" at bounding box center [1170, 19] width 60 height 28
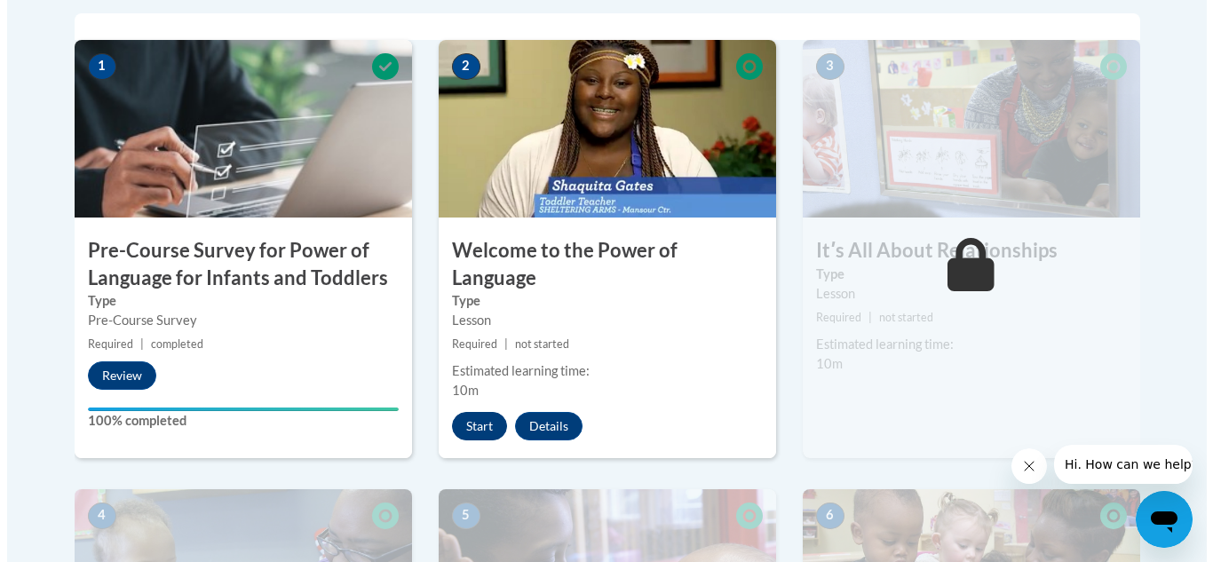
scroll to position [583, 0]
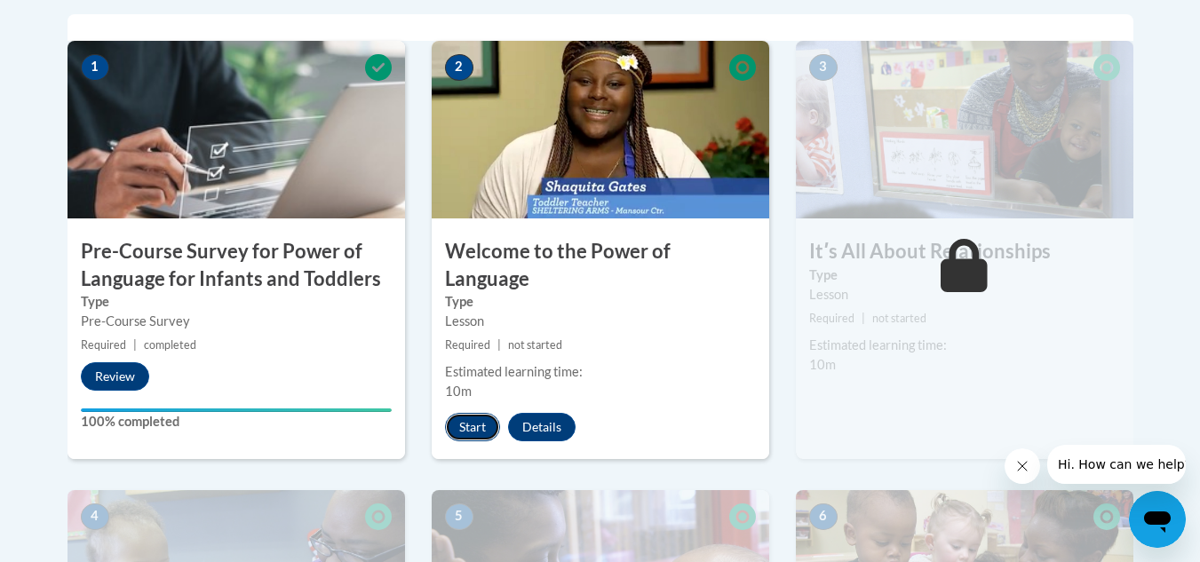
click at [469, 413] on button "Start" at bounding box center [472, 427] width 55 height 28
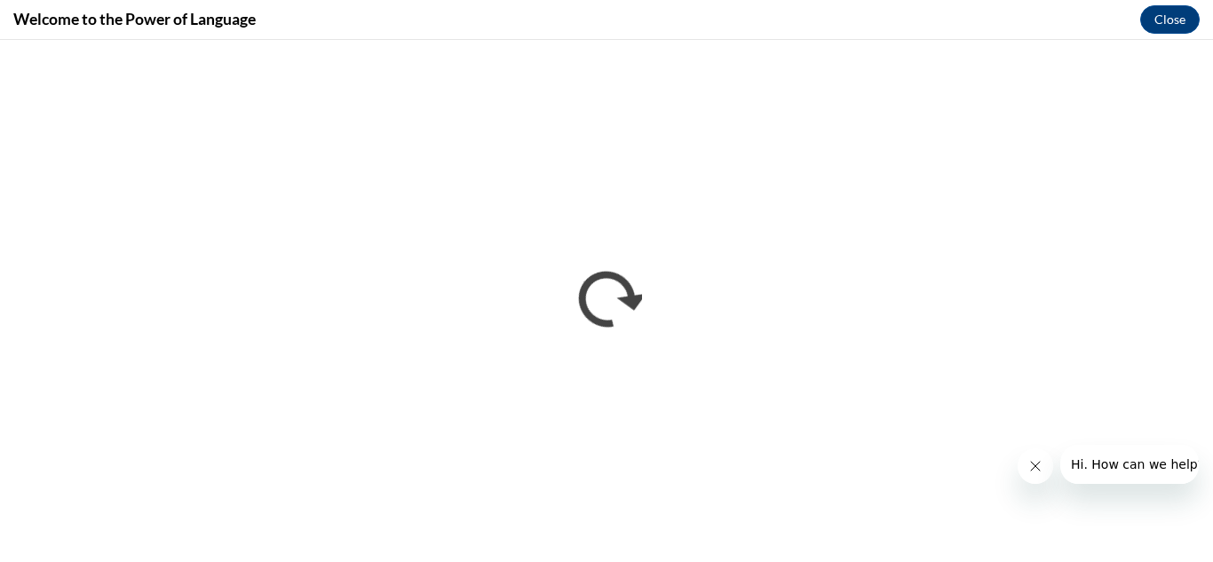
scroll to position [0, 0]
click at [1034, 471] on icon "Close message from company" at bounding box center [1035, 466] width 14 height 14
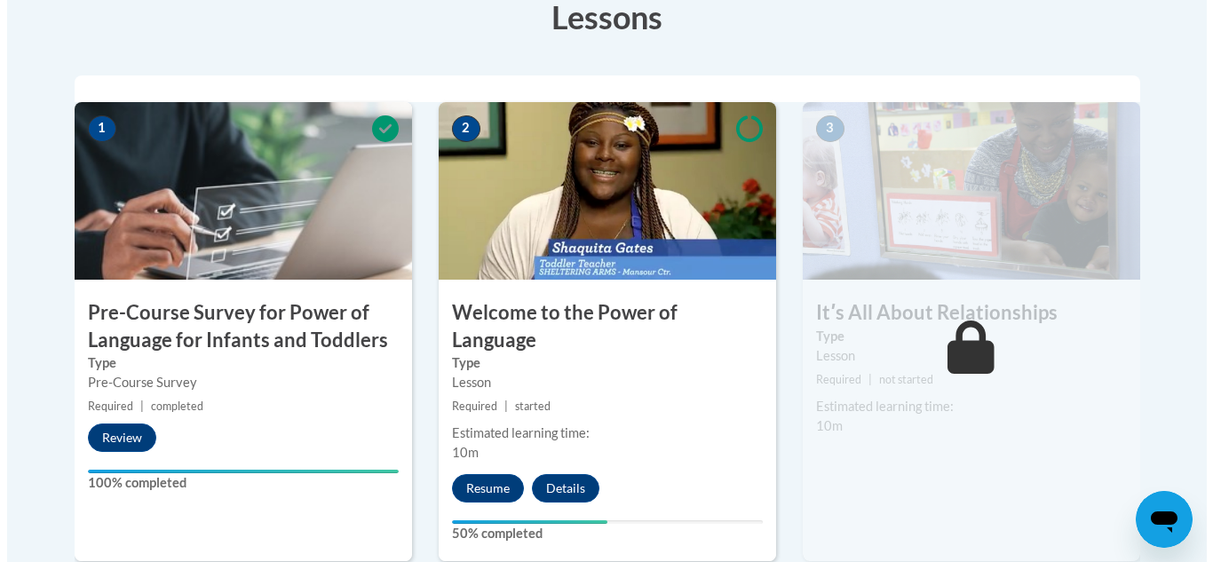
scroll to position [522, 0]
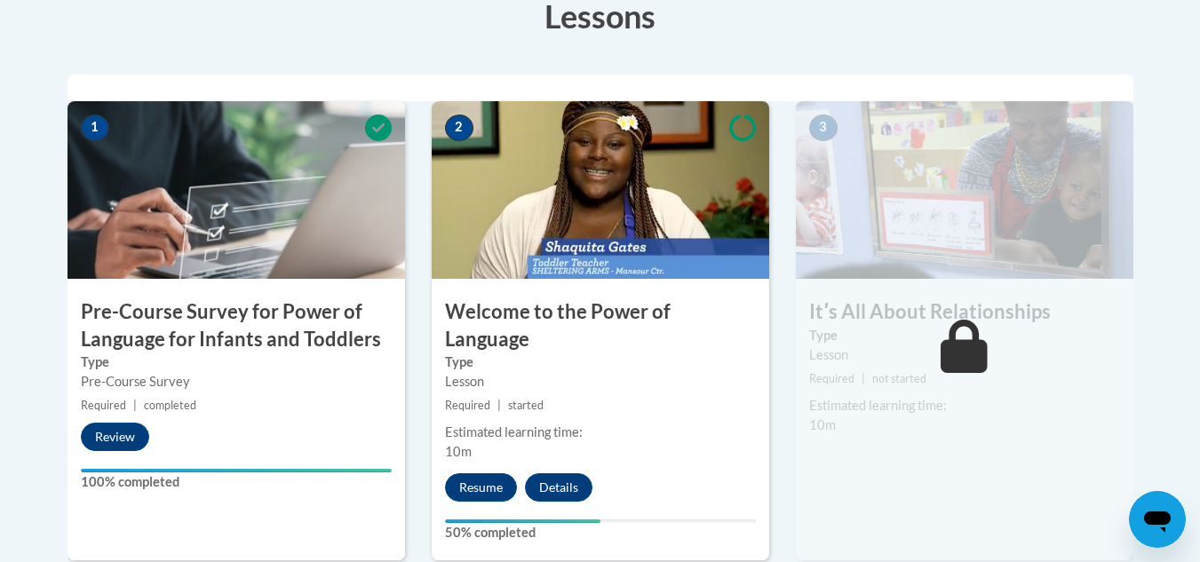
click at [638, 244] on img at bounding box center [600, 190] width 337 height 178
click at [596, 314] on h3 "Welcome to the Power of Language" at bounding box center [600, 325] width 337 height 55
click at [478, 473] on button "Resume" at bounding box center [481, 487] width 72 height 28
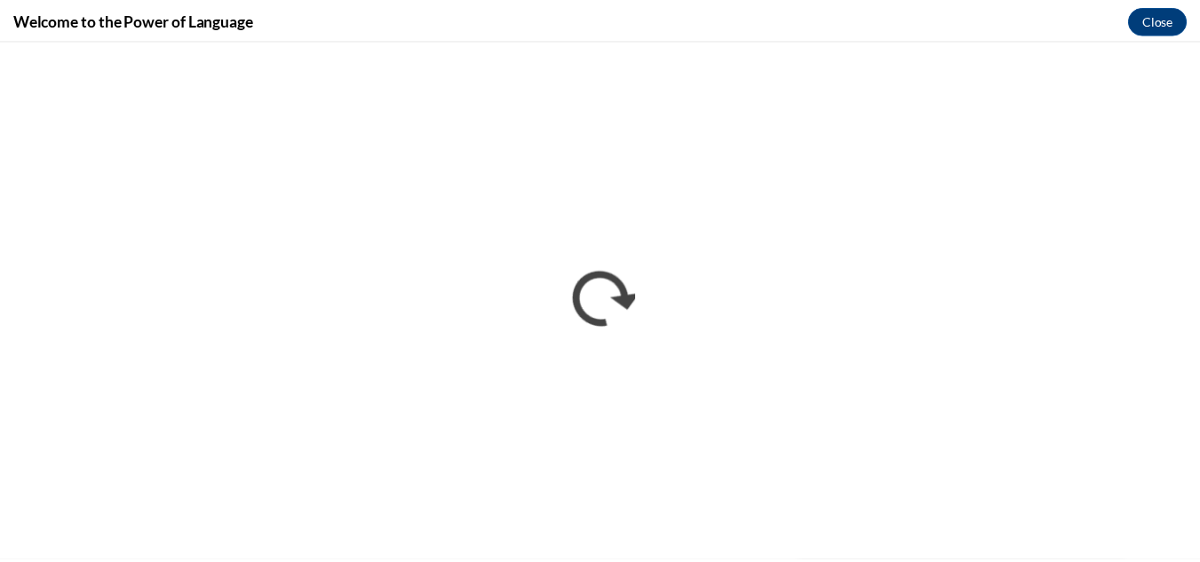
scroll to position [0, 0]
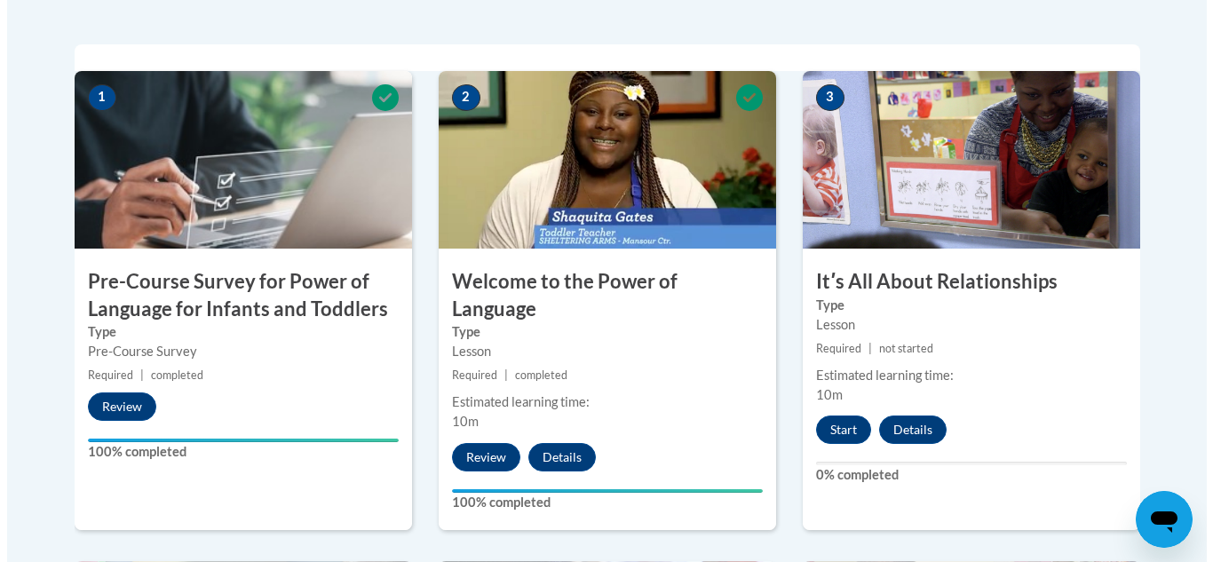
scroll to position [553, 0]
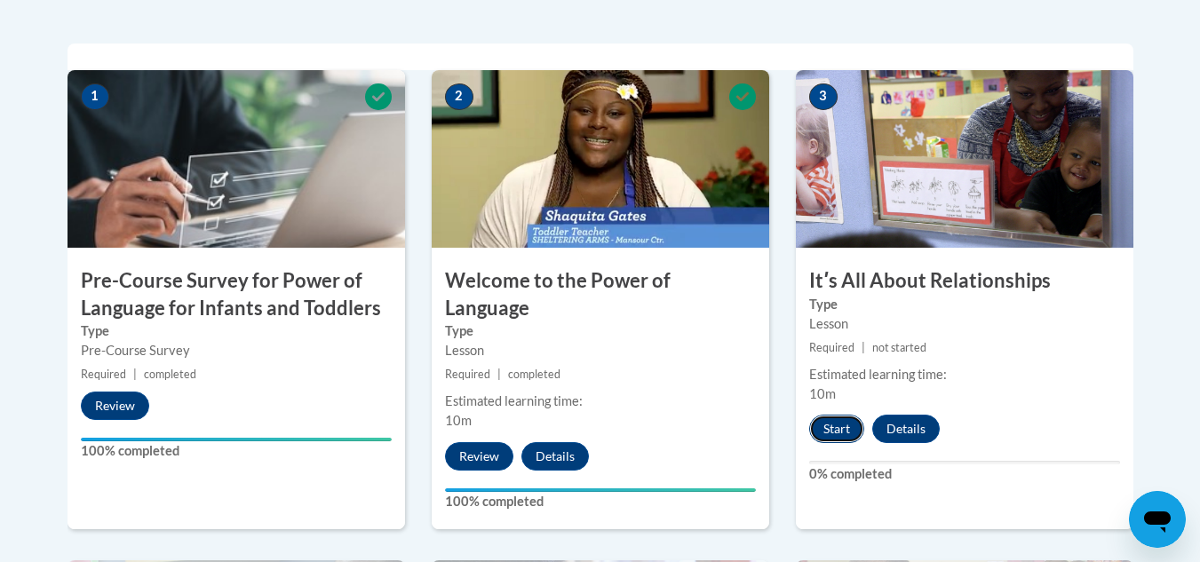
click at [830, 418] on button "Start" at bounding box center [836, 429] width 55 height 28
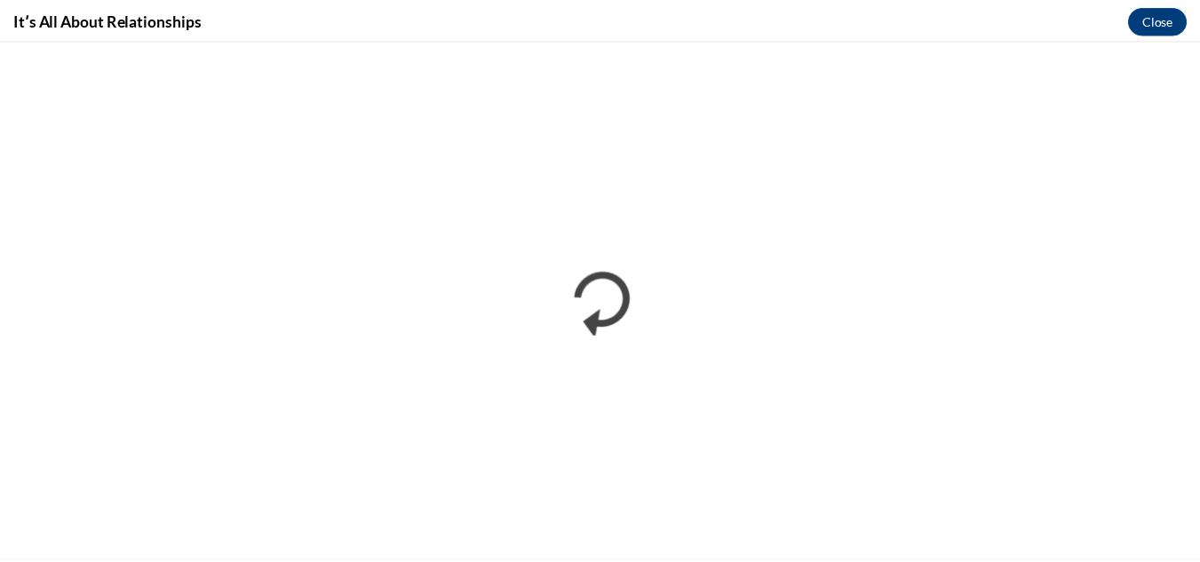
scroll to position [0, 0]
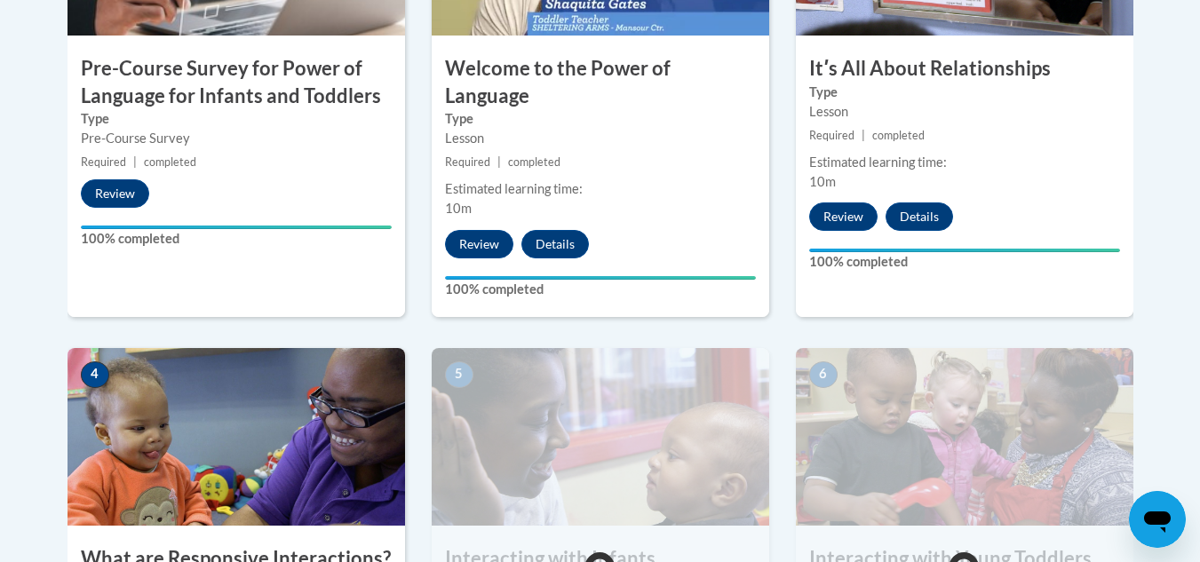
scroll to position [766, 0]
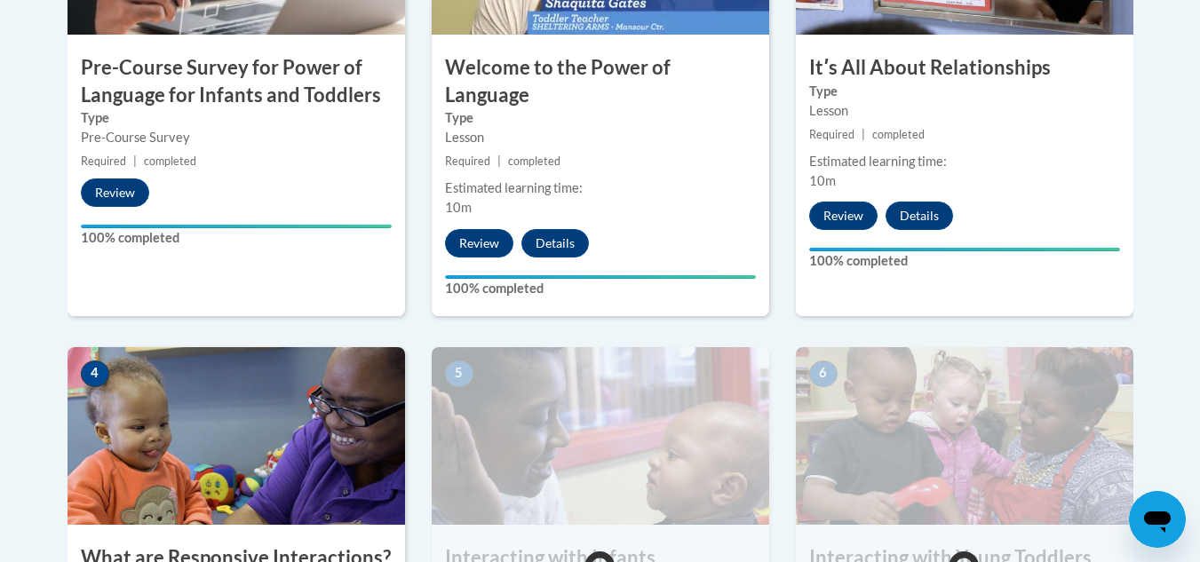
click at [258, 418] on img at bounding box center [235, 436] width 337 height 178
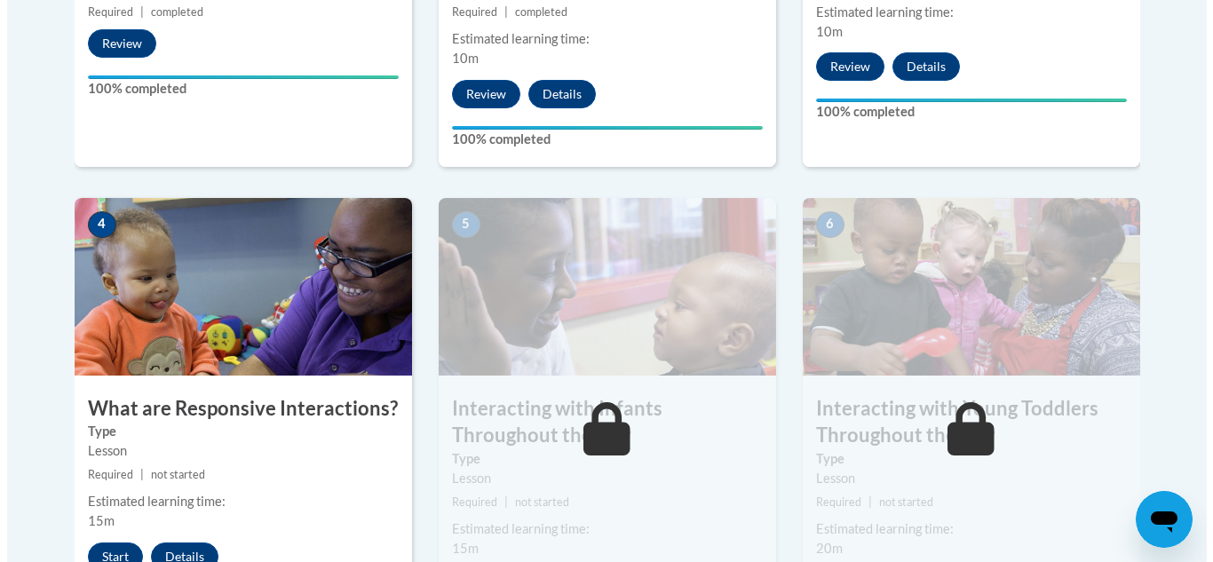
scroll to position [917, 0]
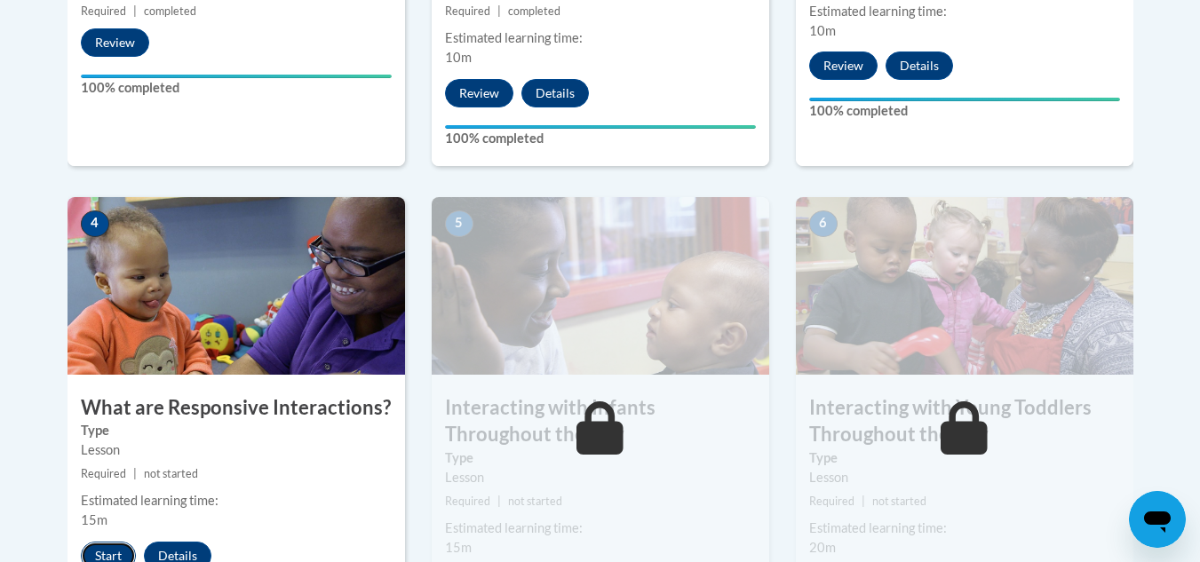
click at [113, 542] on button "Start" at bounding box center [108, 556] width 55 height 28
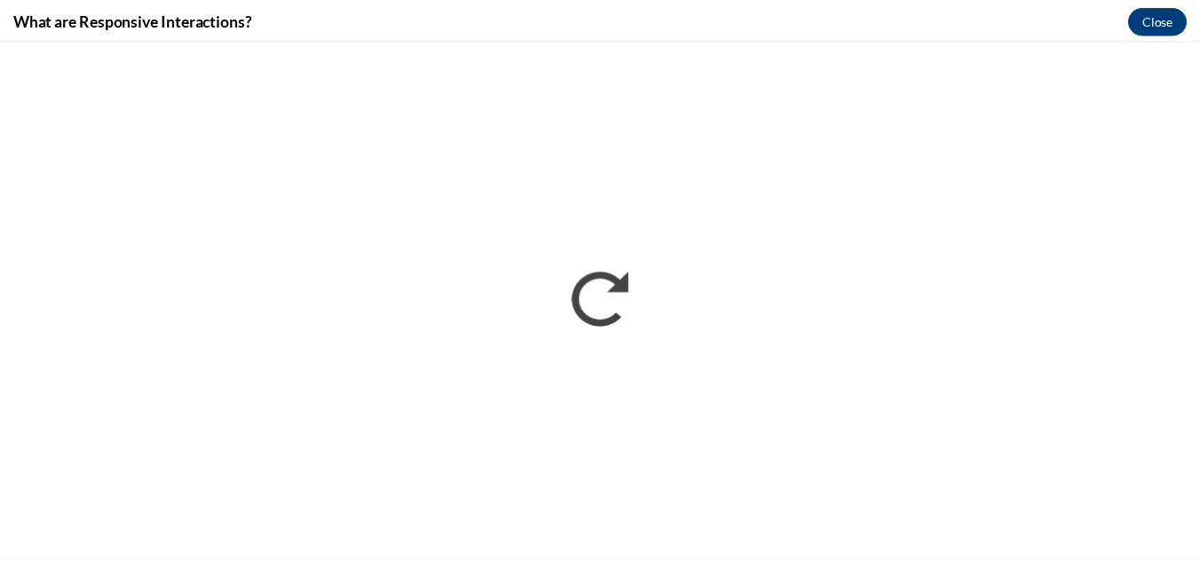
scroll to position [0, 0]
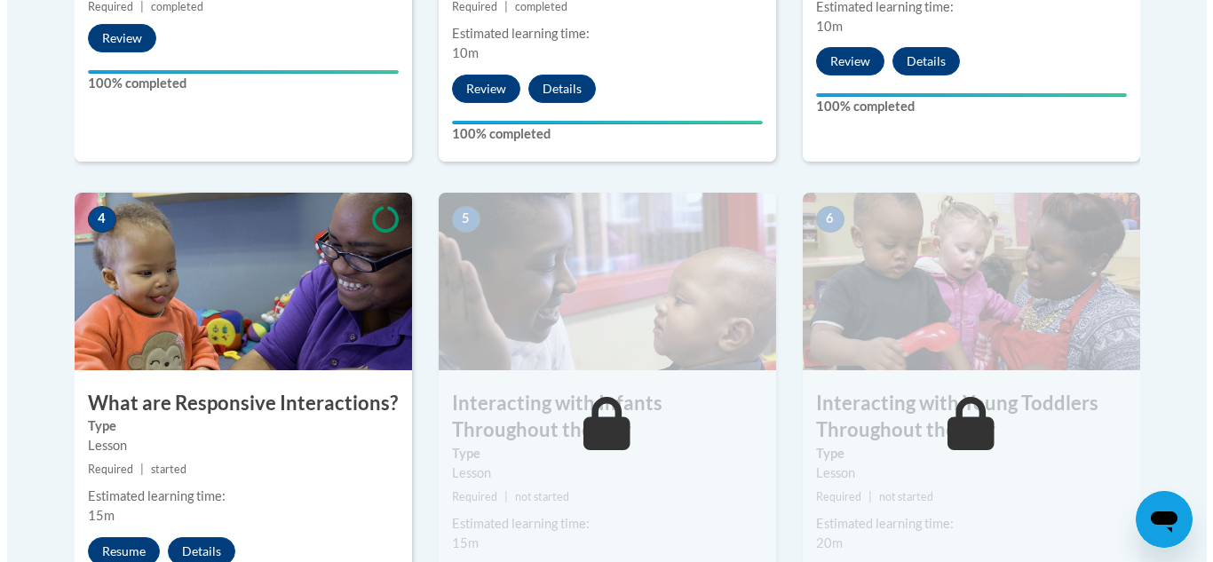
scroll to position [922, 0]
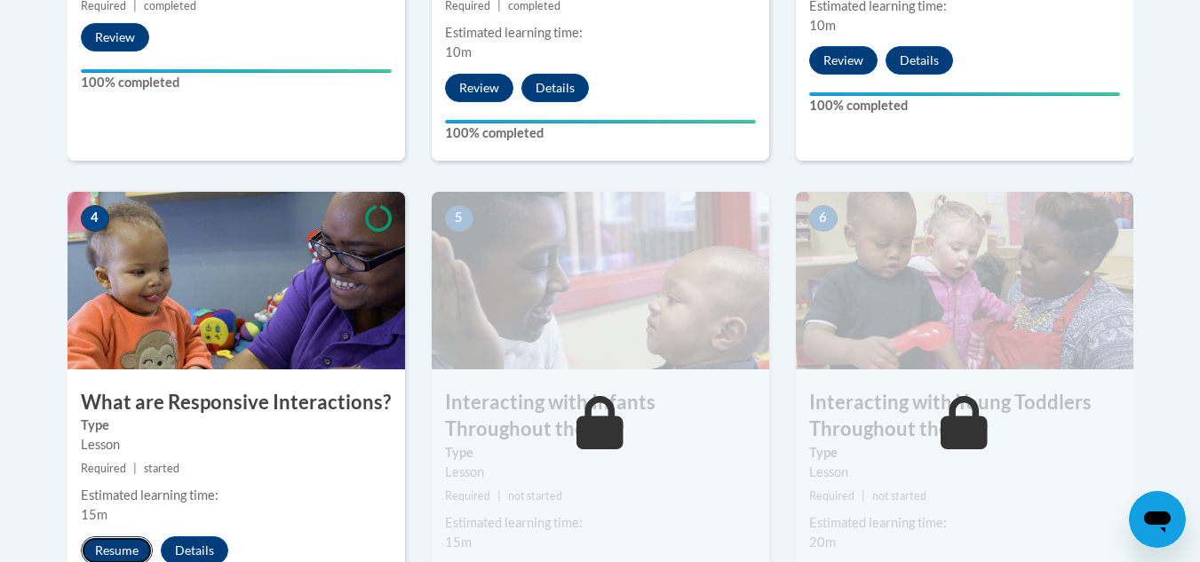
click at [119, 536] on button "Resume" at bounding box center [117, 550] width 72 height 28
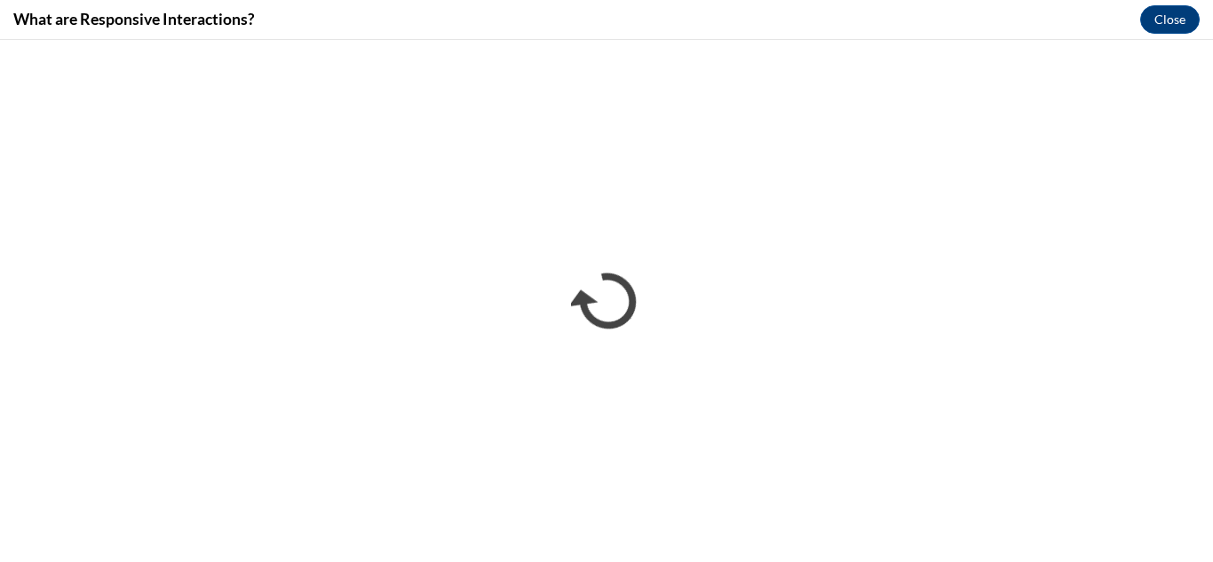
scroll to position [0, 0]
